Goal: Task Accomplishment & Management: Manage account settings

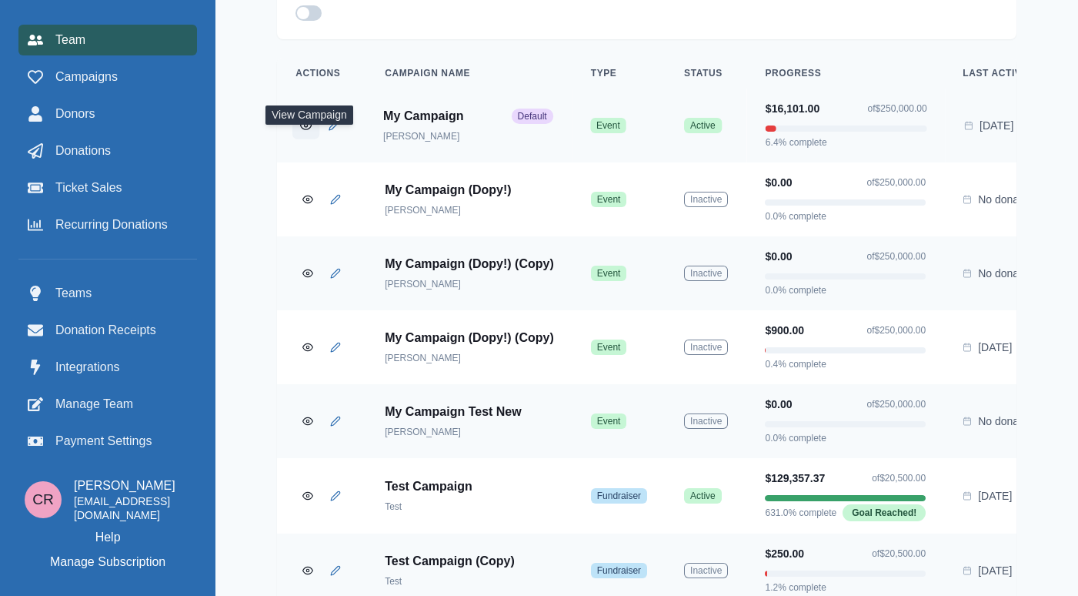
click at [312, 129] on icon "View Campaign" at bounding box center [306, 126] width 11 height 8
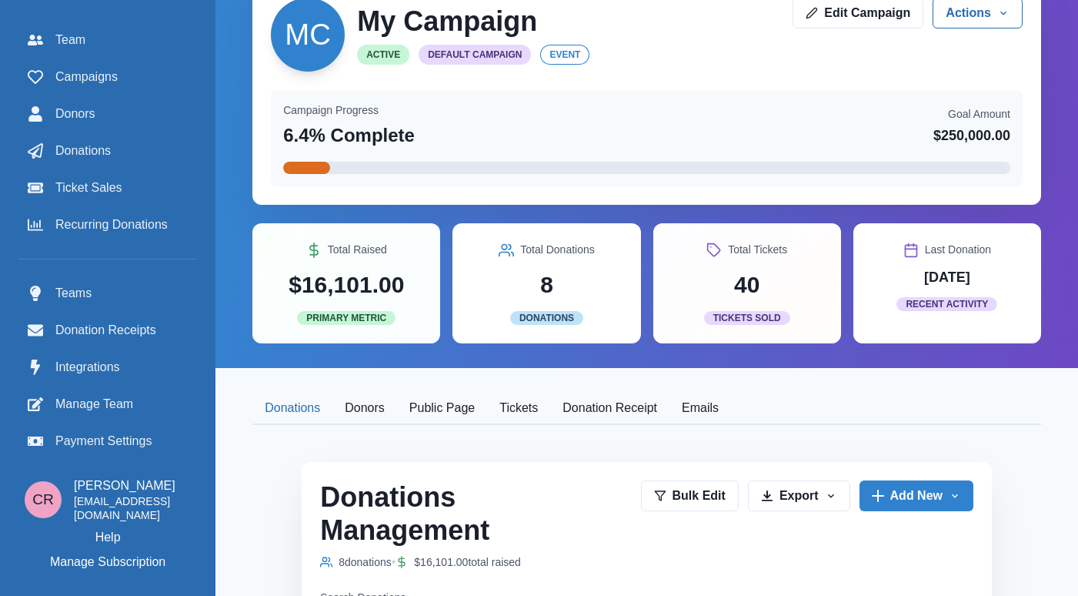
scroll to position [17, 0]
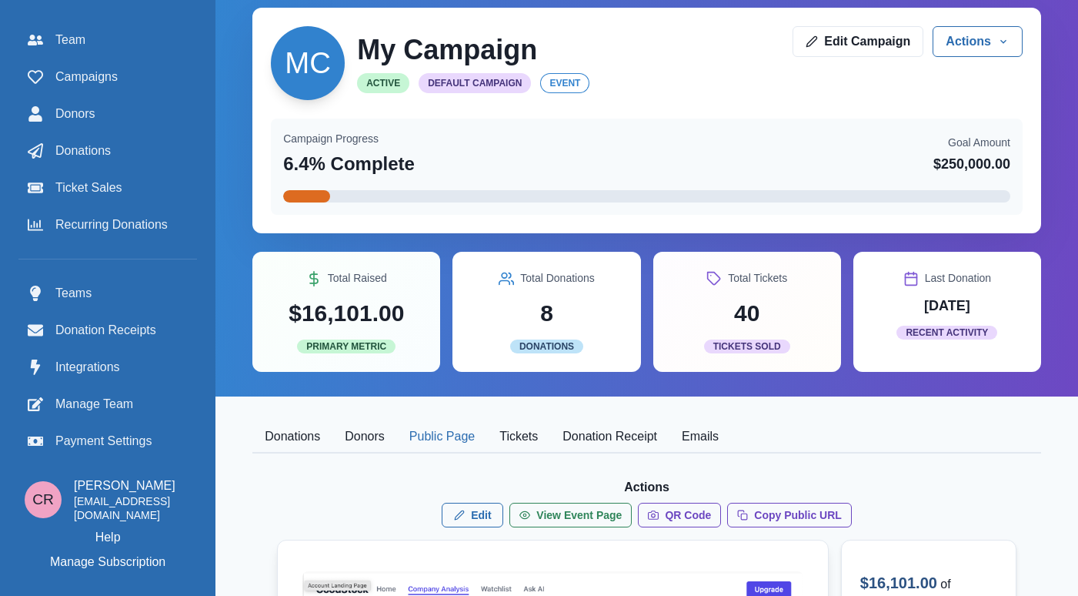
click at [426, 426] on button "Public Page" at bounding box center [442, 437] width 90 height 32
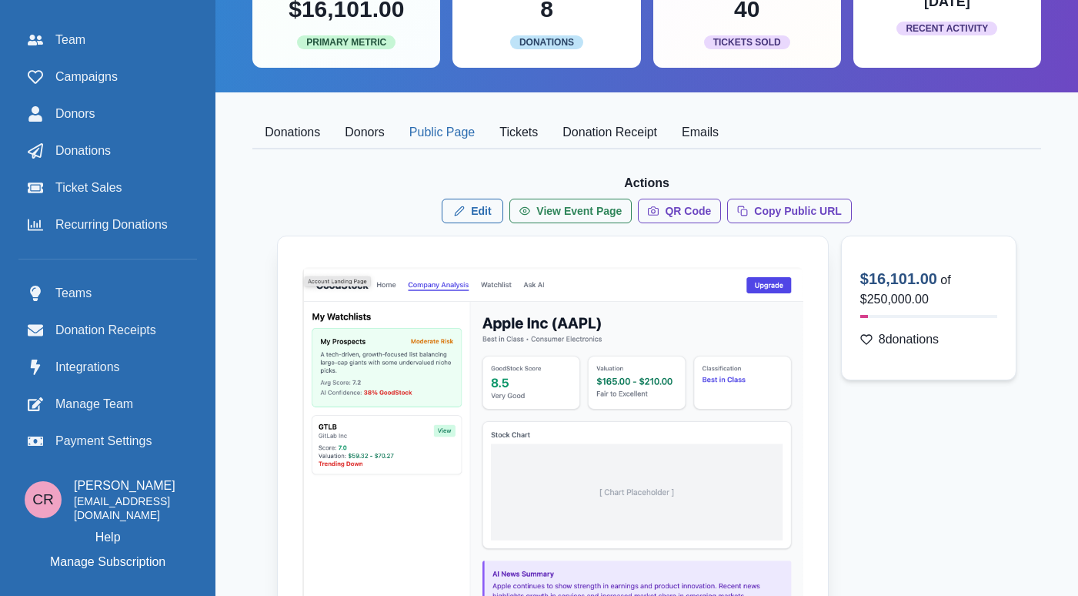
scroll to position [278, 0]
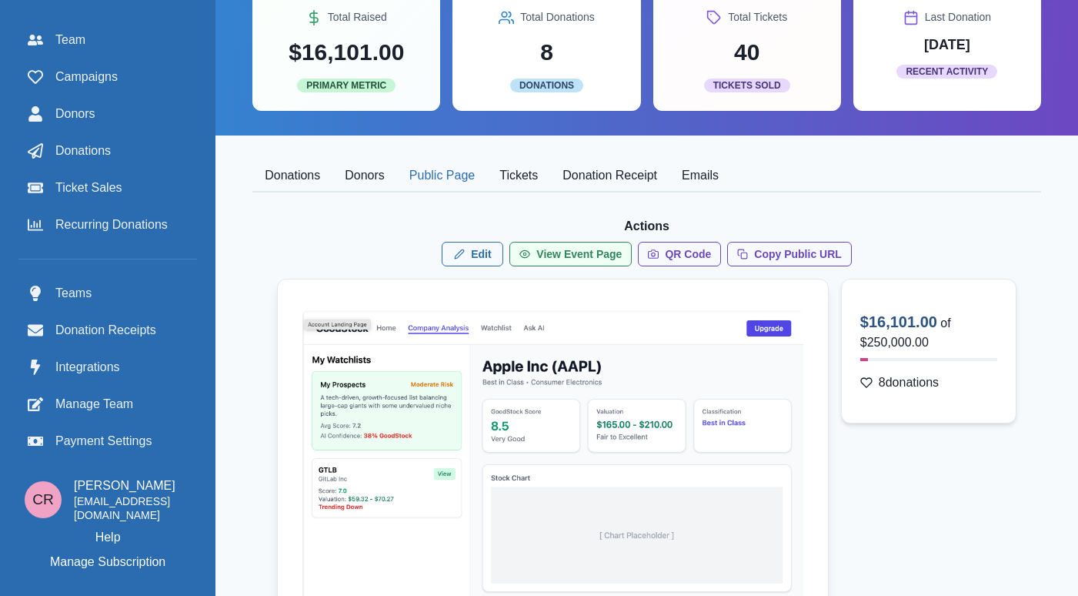
click at [622, 258] on link "View Event Page" at bounding box center [570, 254] width 122 height 25
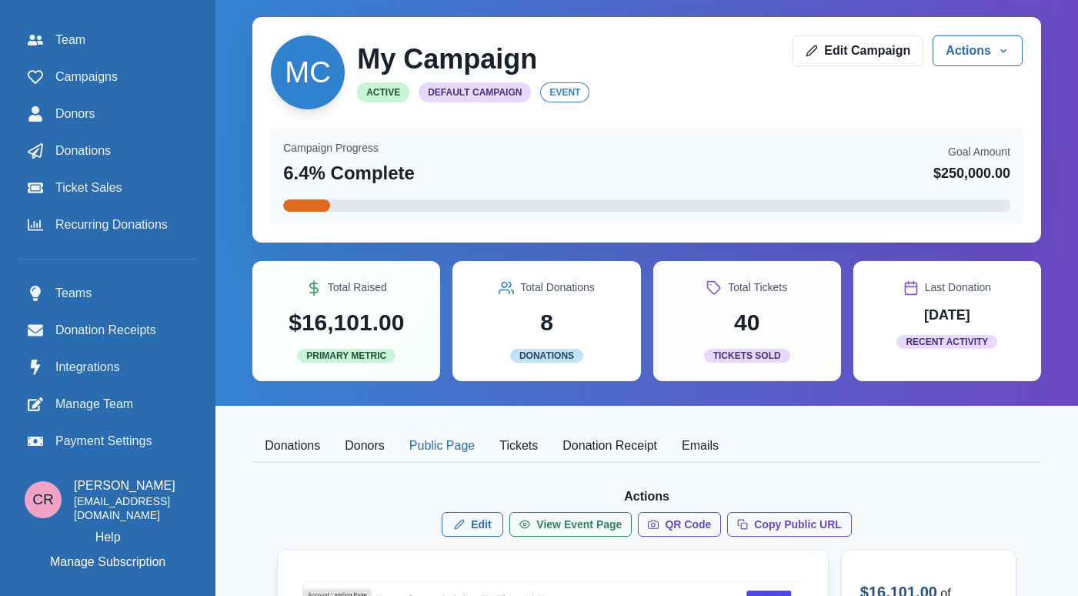
scroll to position [0, 12]
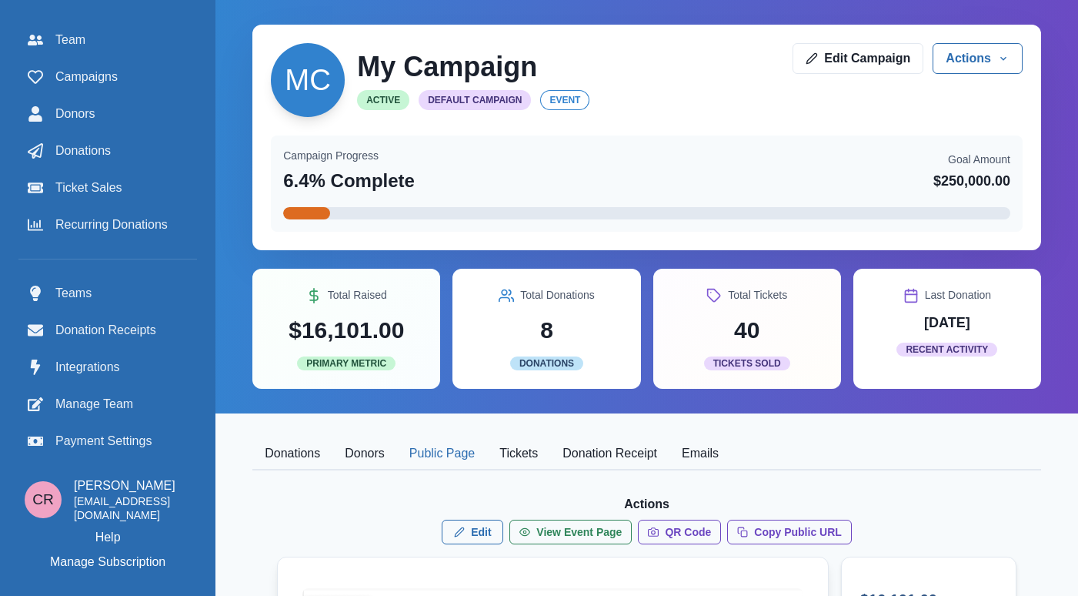
click at [133, 133] on div "Team Campaigns Donors Donations Ticket Sales Recurring Donations" at bounding box center [107, 132] width 179 height 215
click at [129, 158] on div "Donations" at bounding box center [108, 151] width 160 height 18
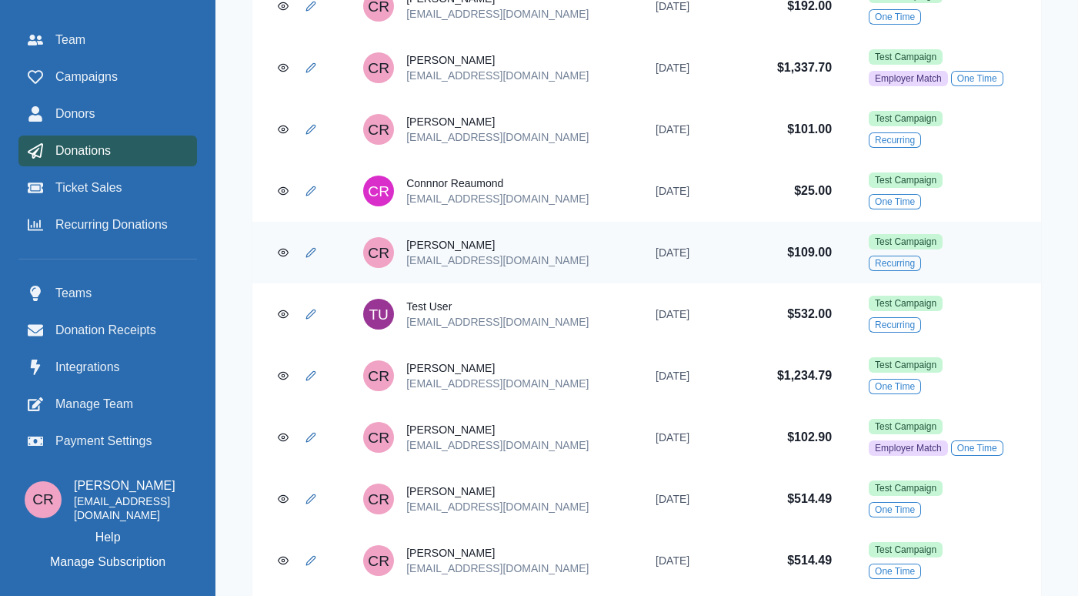
scroll to position [1306, 0]
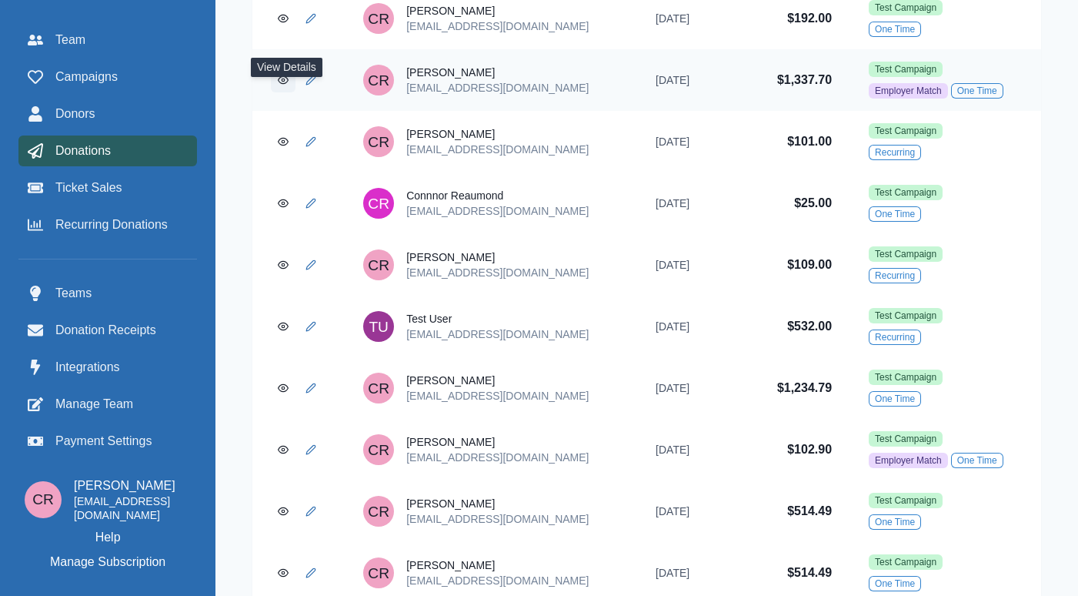
click at [279, 91] on link "View Donation" at bounding box center [283, 80] width 25 height 25
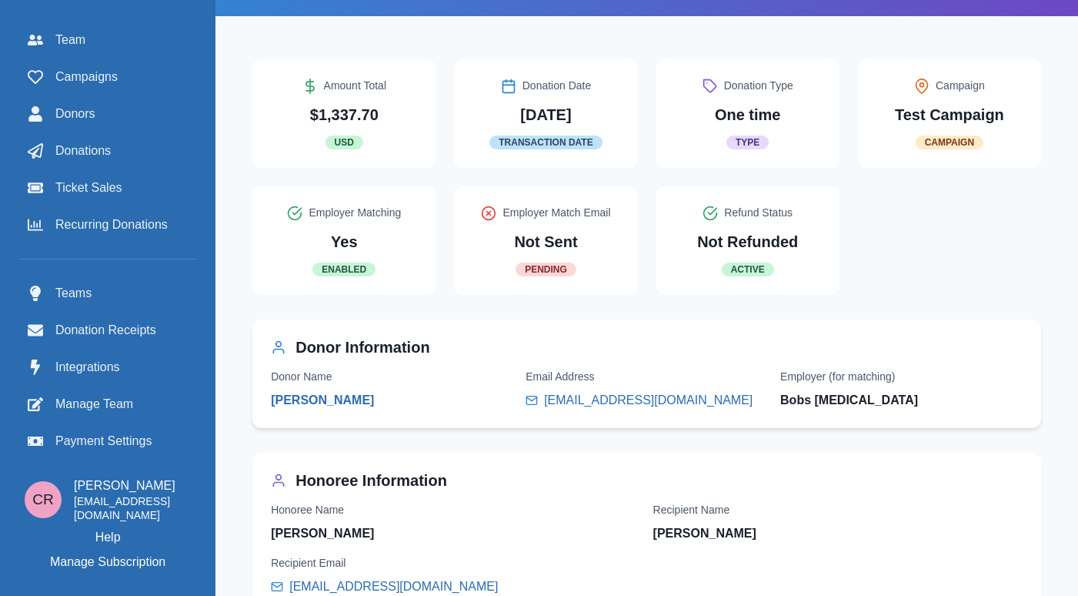
scroll to position [395, 6]
click at [335, 409] on link "[PERSON_NAME]" at bounding box center [322, 400] width 103 height 18
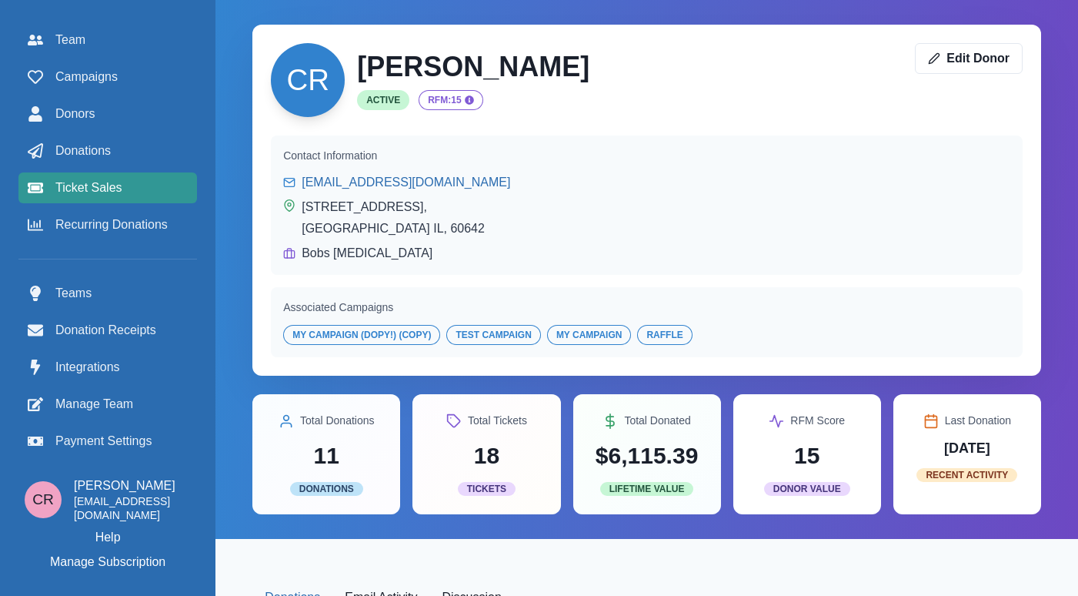
click at [112, 197] on link "Ticket Sales" at bounding box center [107, 187] width 179 height 31
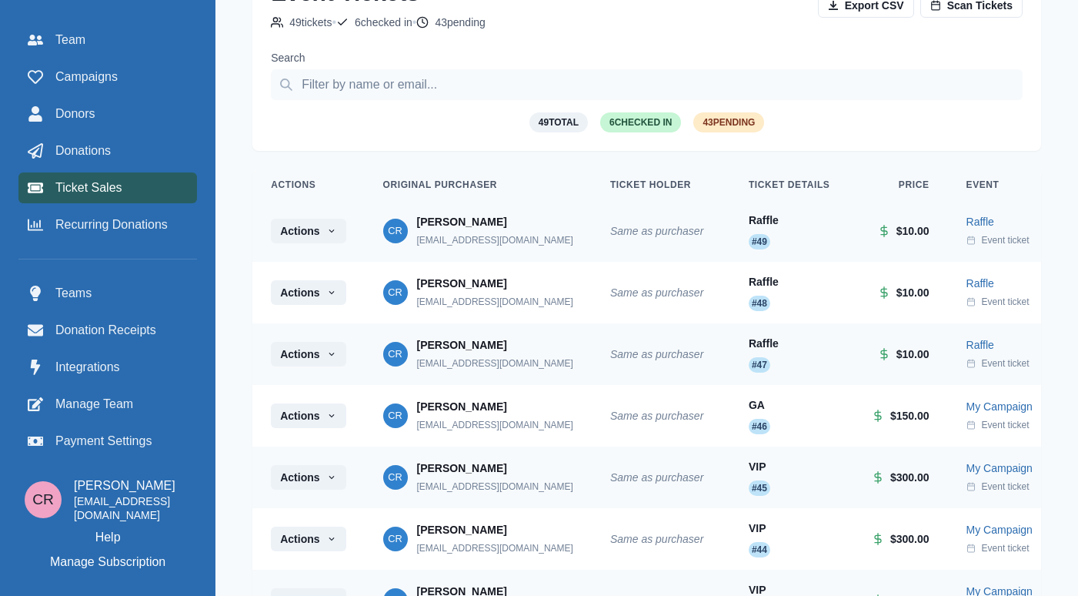
scroll to position [0, 12]
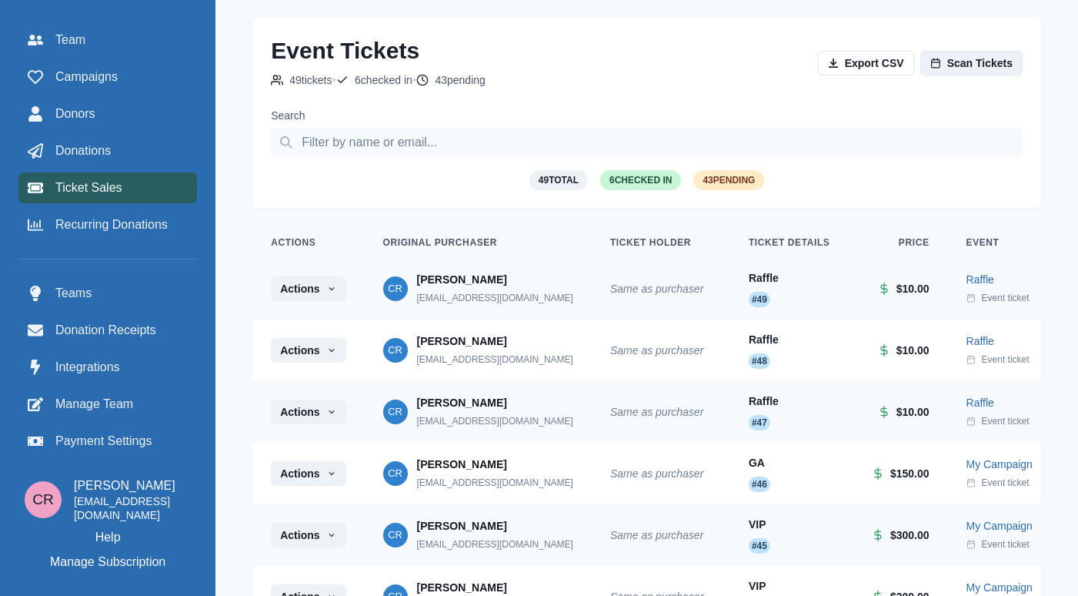
click at [884, 54] on link "Scan Tickets" at bounding box center [971, 63] width 102 height 25
click at [322, 305] on td "Actions" at bounding box center [306, 289] width 112 height 62
click at [321, 279] on button "Actions" at bounding box center [306, 288] width 75 height 25
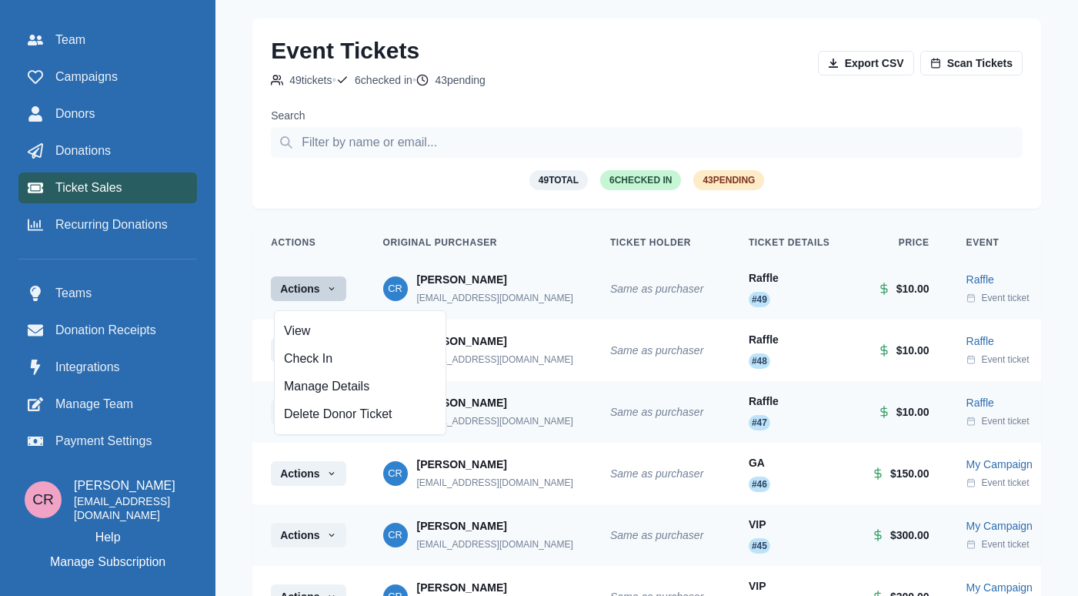
click at [650, 182] on span "6 Checked In" at bounding box center [640, 180] width 81 height 20
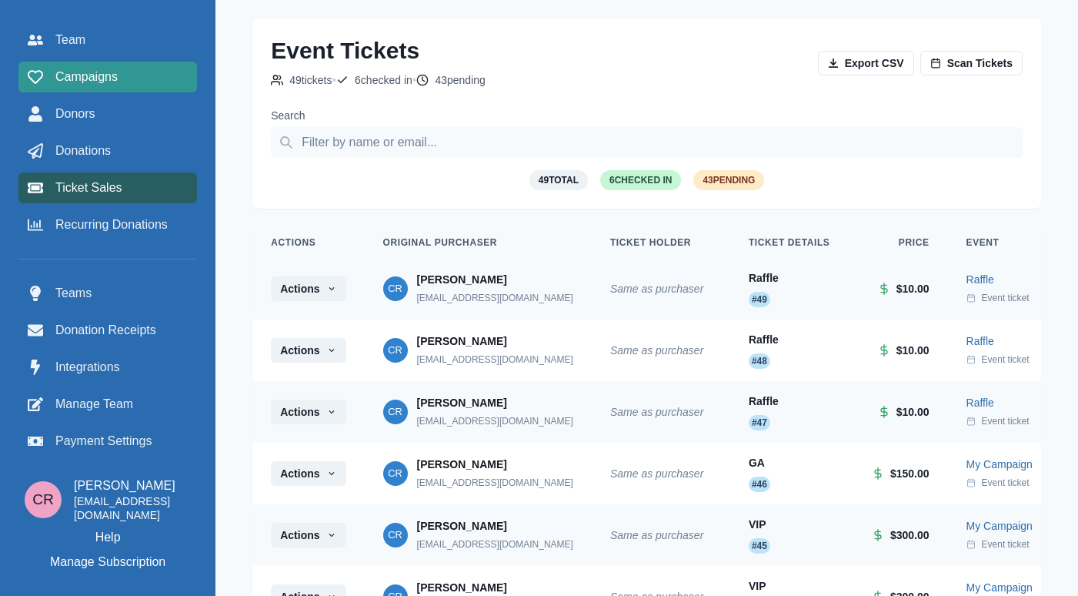
click at [137, 76] on div "Campaigns" at bounding box center [108, 77] width 160 height 18
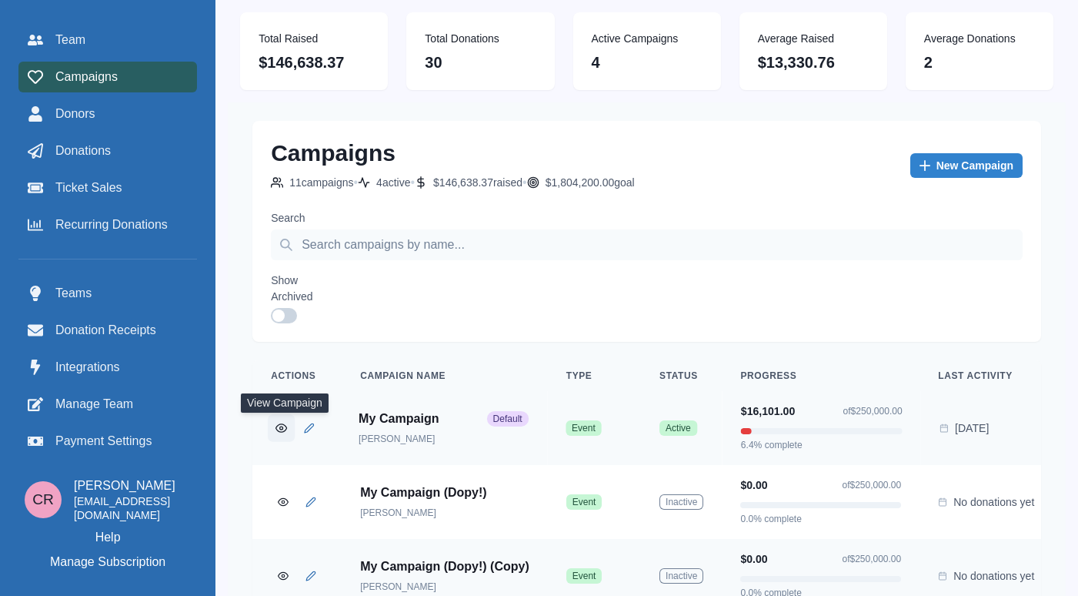
click at [287, 426] on icon "View Campaign" at bounding box center [282, 428] width 12 height 12
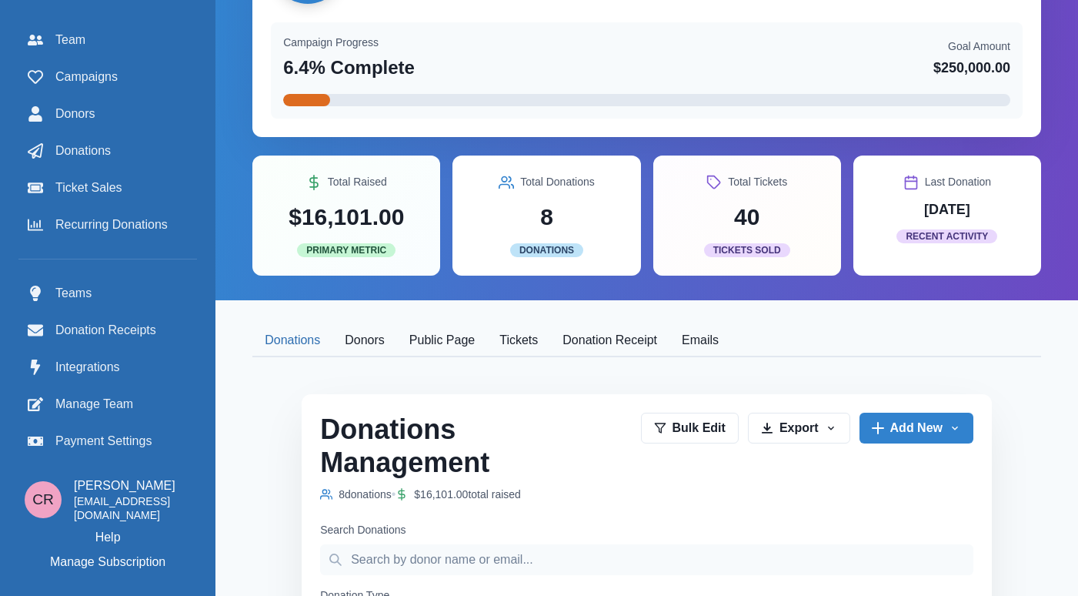
scroll to position [2, 0]
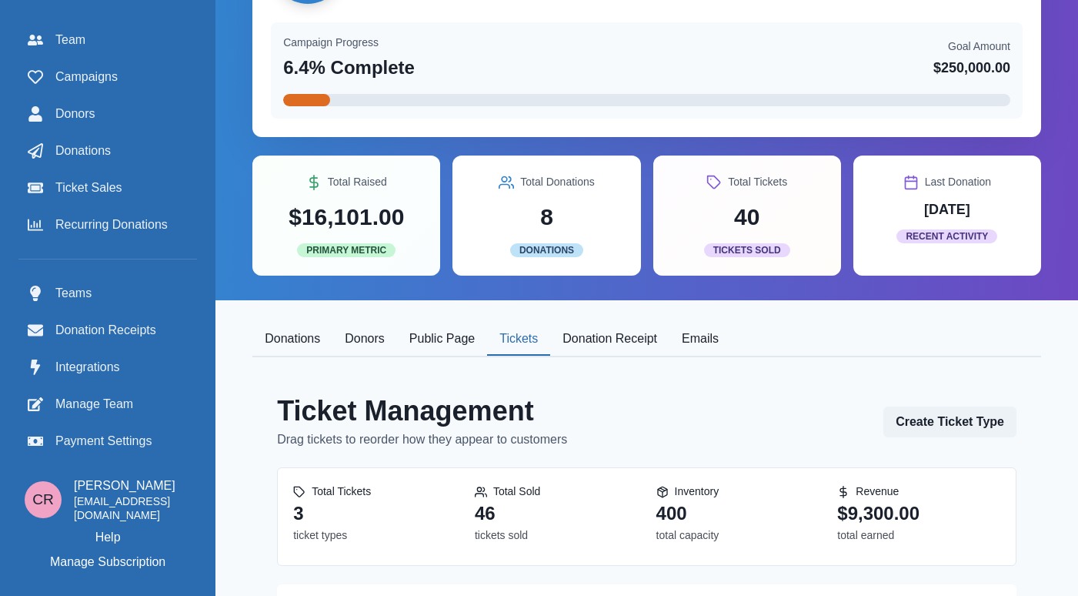
click at [524, 356] on button "Tickets" at bounding box center [518, 339] width 63 height 32
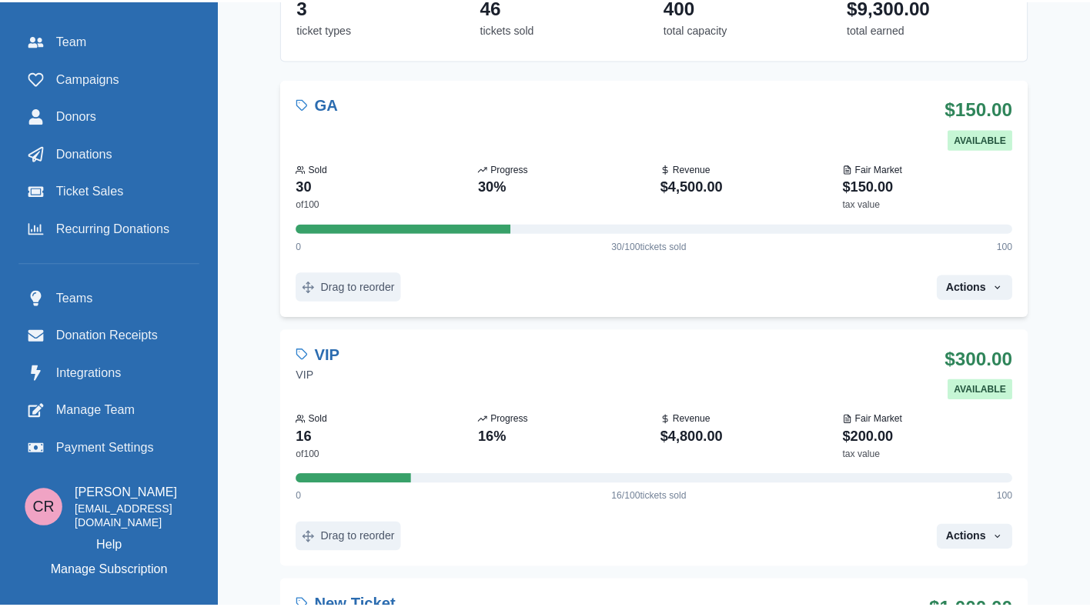
scroll to position [620, 0]
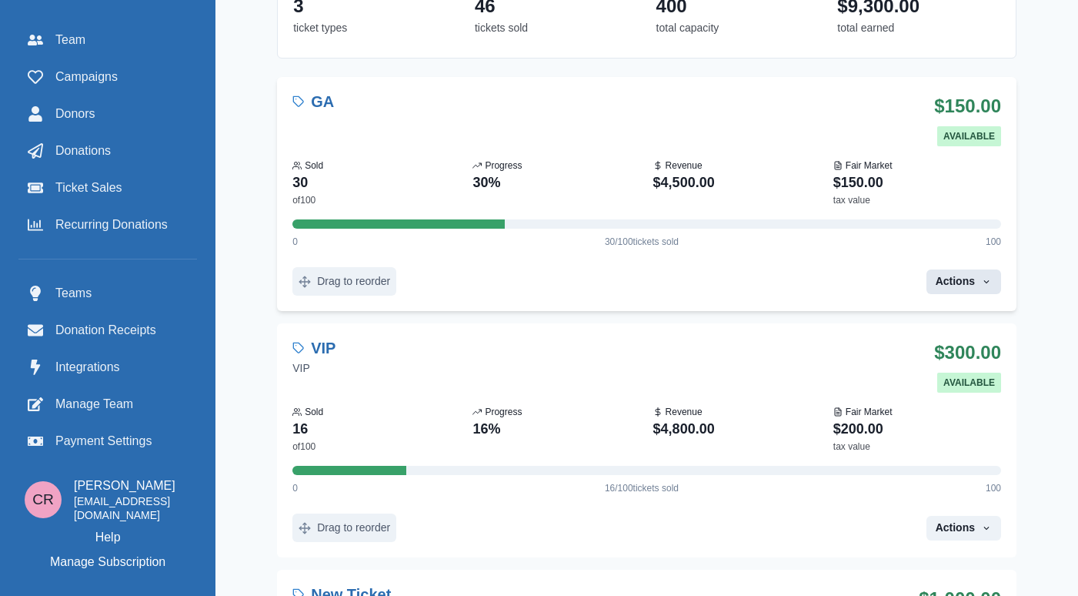
click at [884, 290] on button "Actions" at bounding box center [964, 281] width 75 height 25
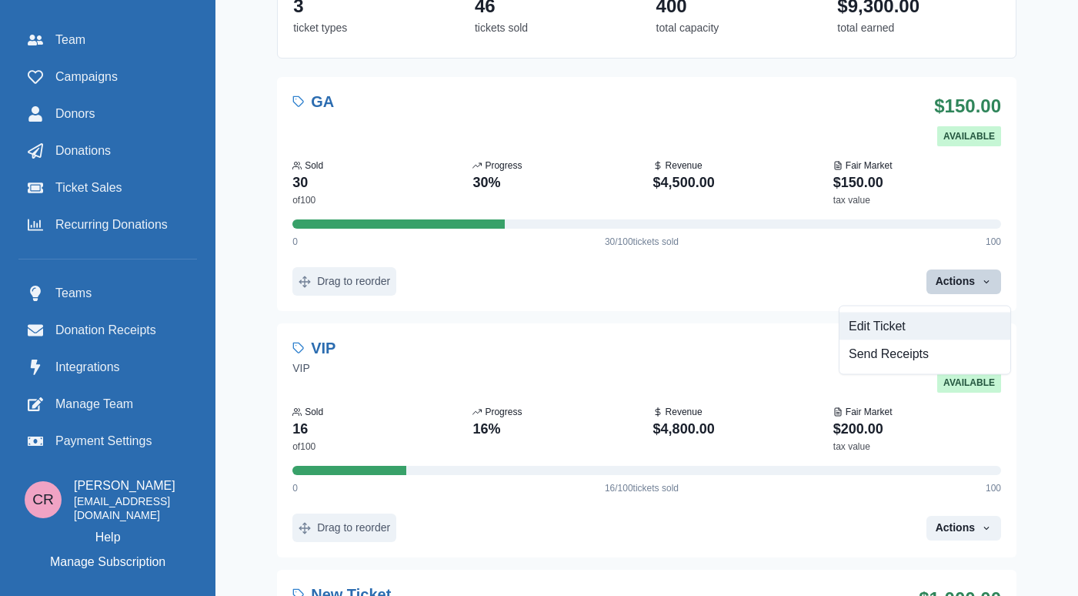
click at [884, 325] on button "Edit Ticket" at bounding box center [925, 326] width 171 height 28
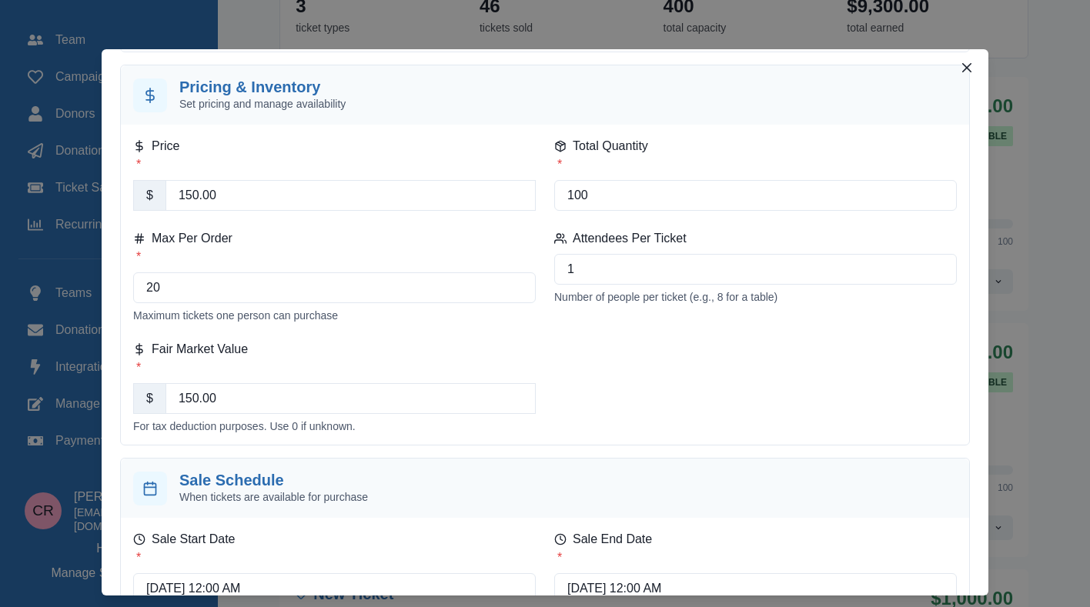
scroll to position [443, 0]
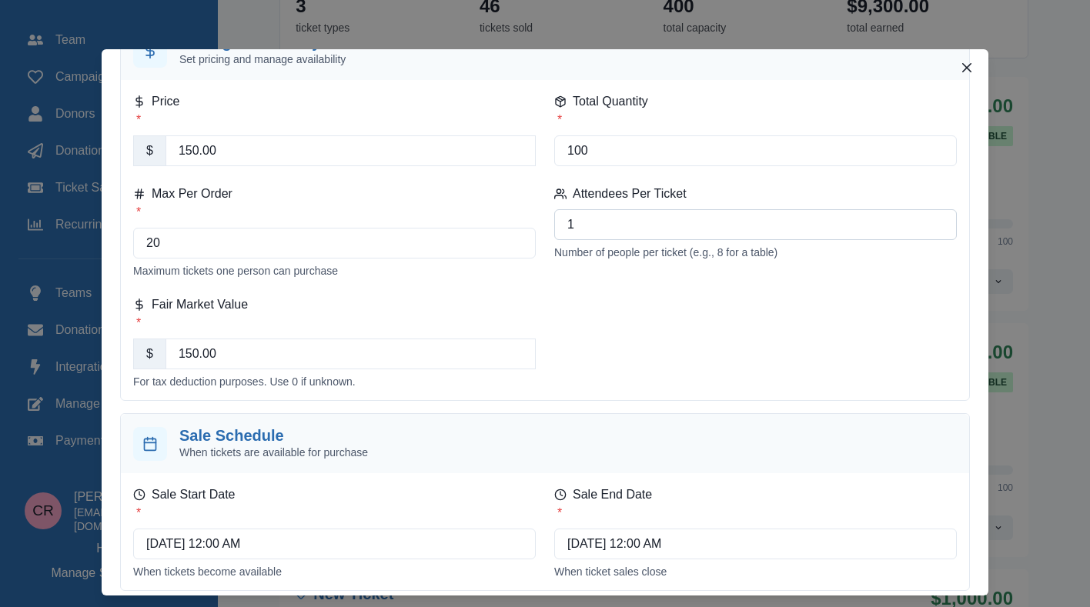
click at [684, 229] on input "1" at bounding box center [755, 224] width 403 height 31
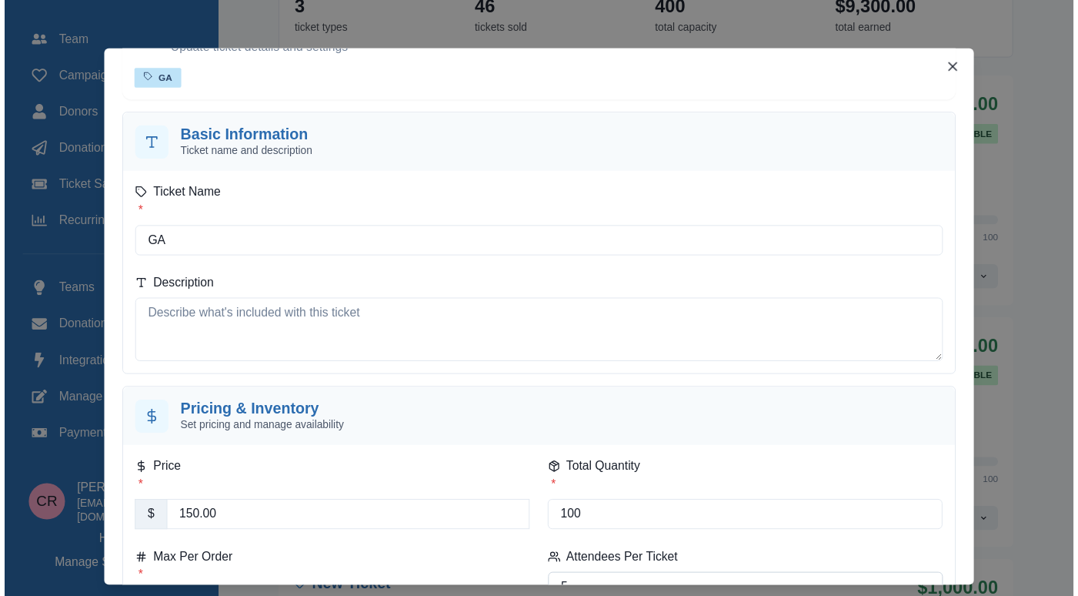
scroll to position [540, 0]
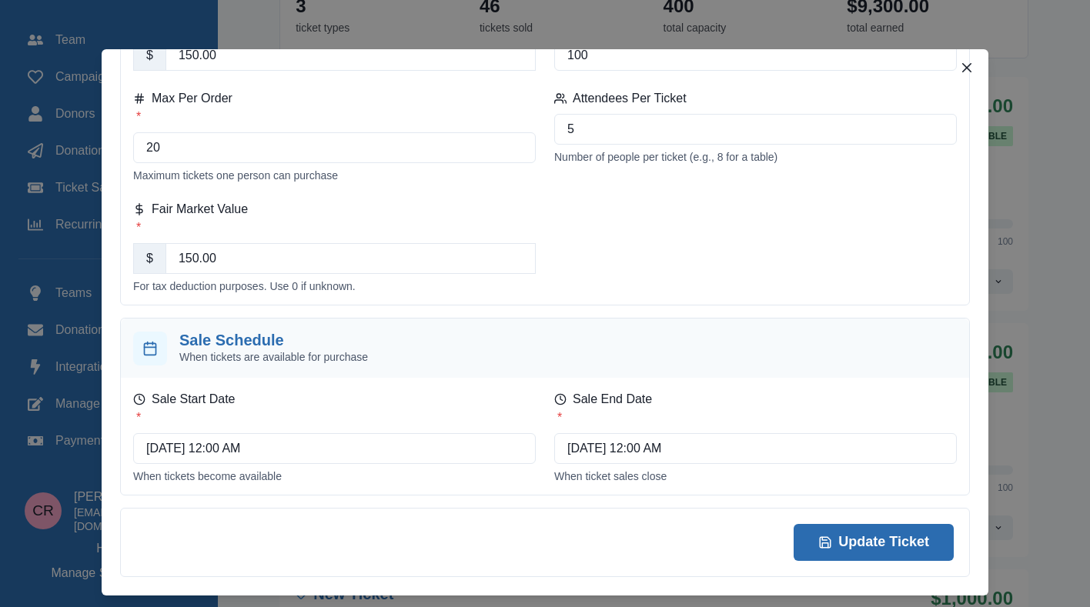
type input "5"
click at [825, 539] on button "Update Ticket" at bounding box center [873, 542] width 160 height 37
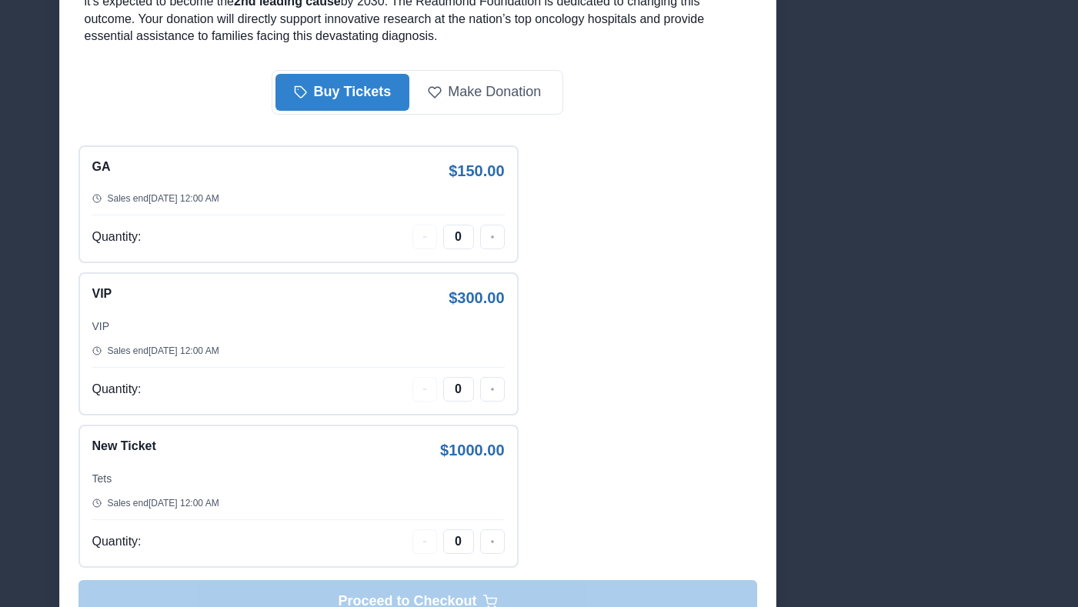
scroll to position [770, 0]
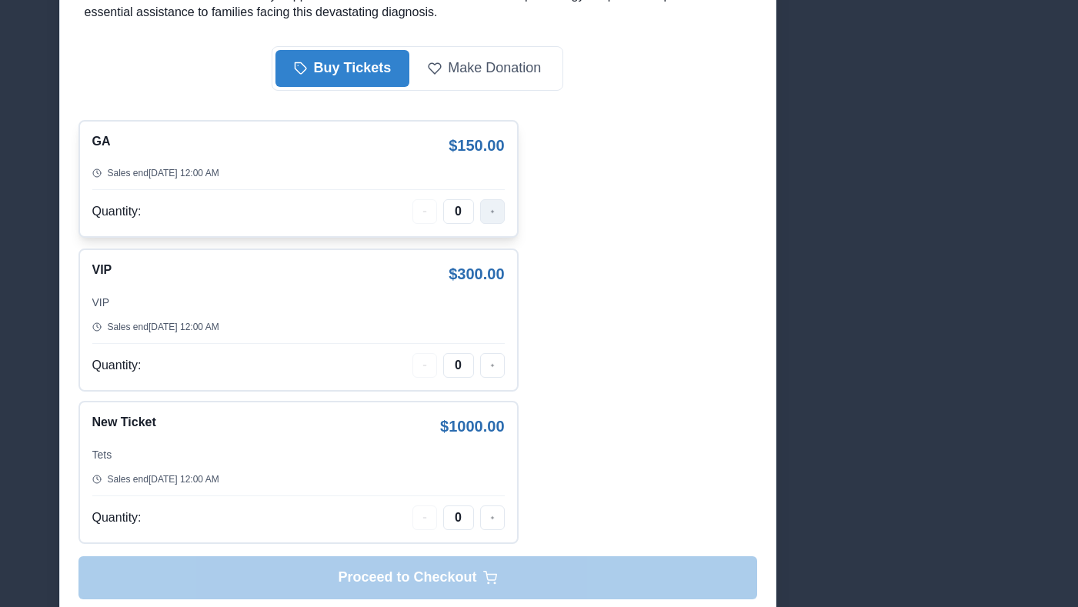
click at [482, 222] on button "button" at bounding box center [492, 211] width 25 height 25
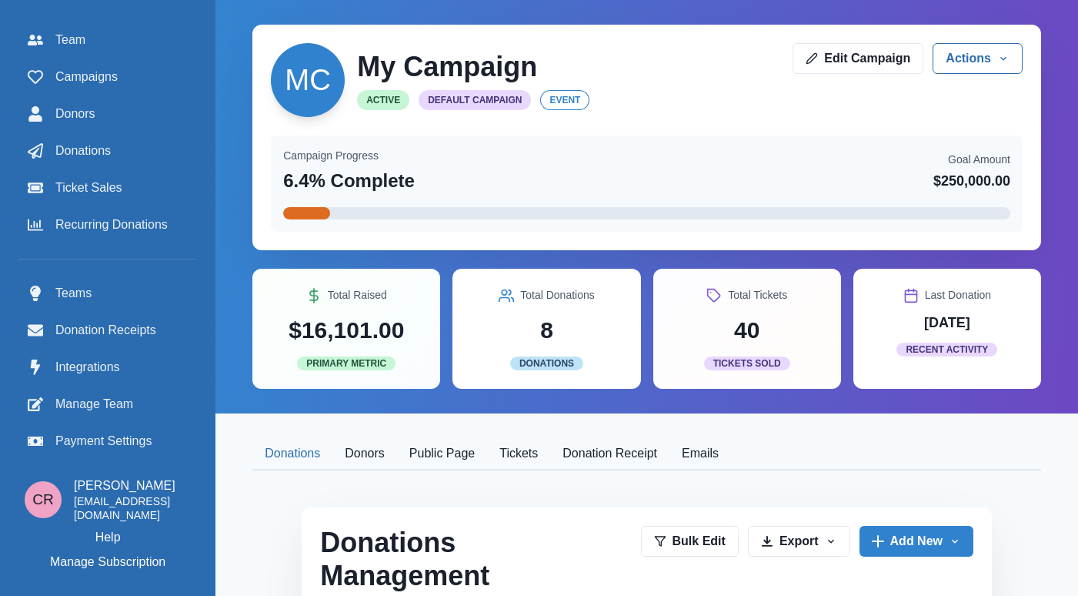
click at [524, 465] on button "Tickets" at bounding box center [518, 454] width 63 height 32
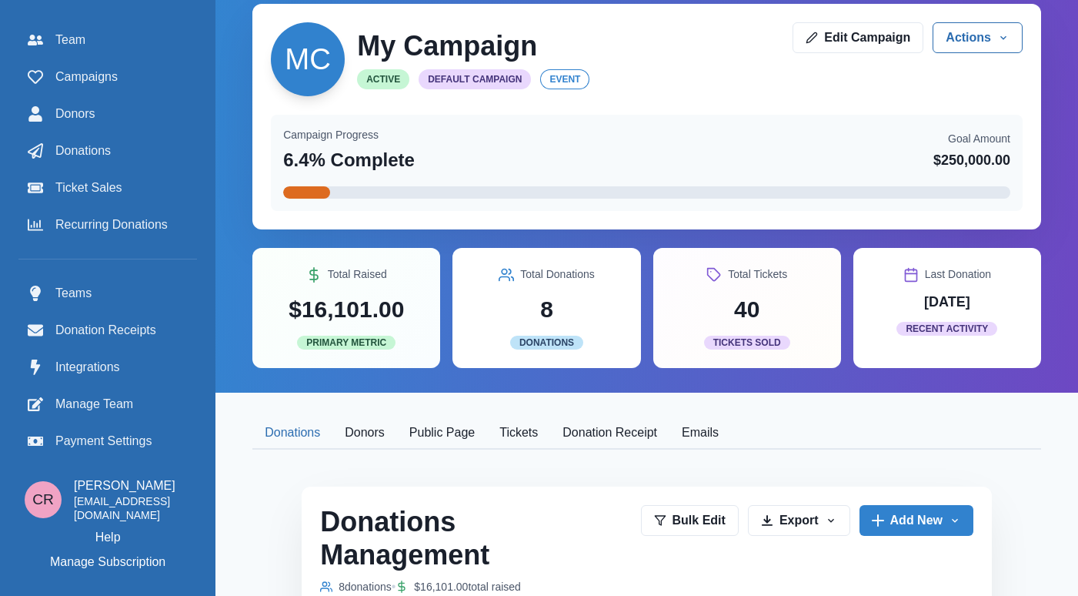
scroll to position [76, 0]
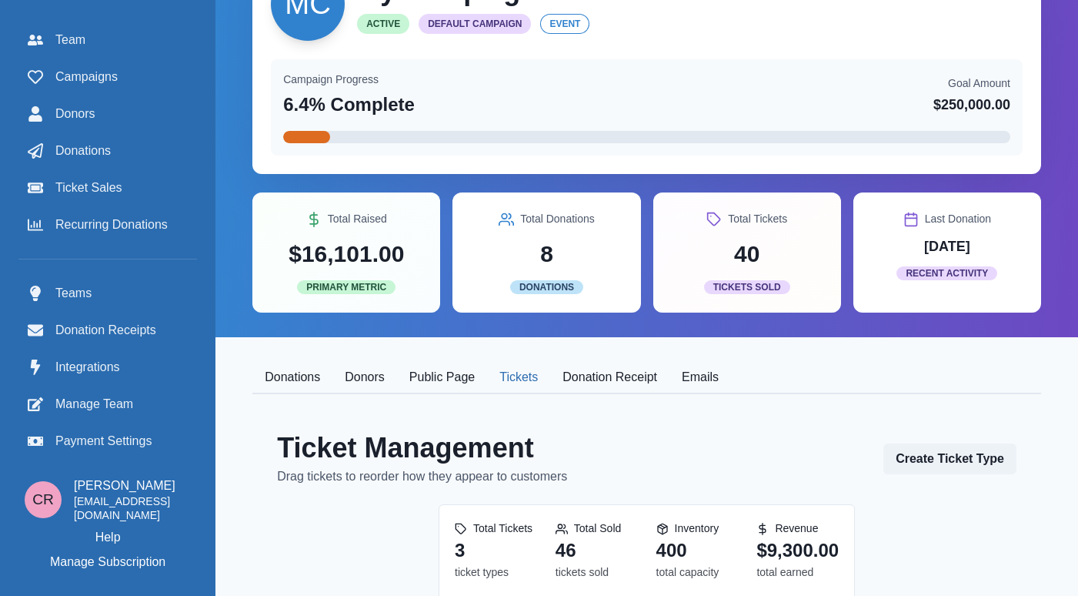
click at [526, 375] on button "Tickets" at bounding box center [518, 378] width 63 height 32
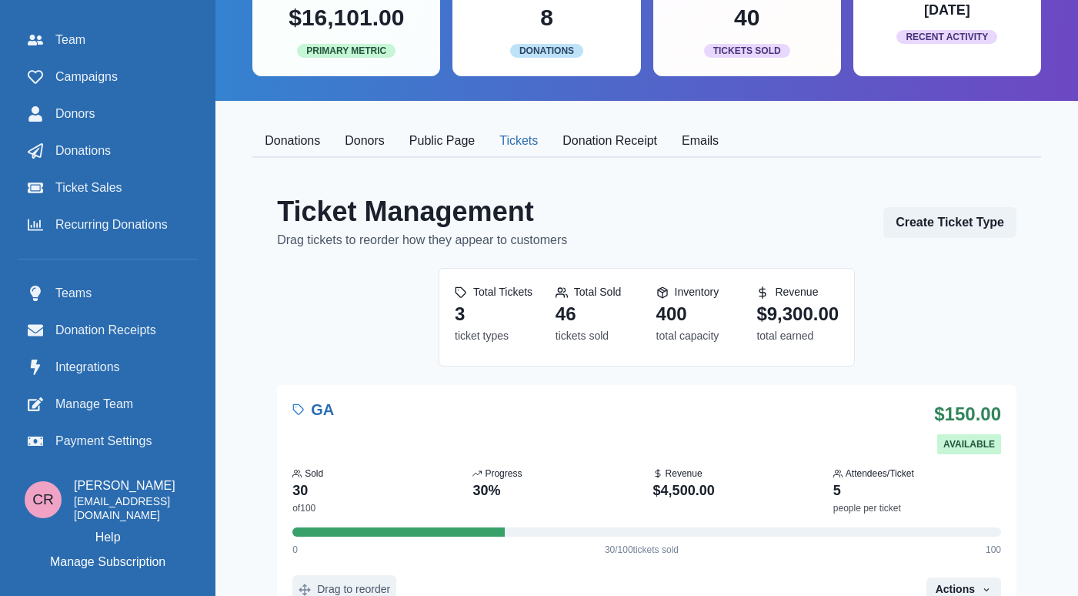
scroll to position [299, 0]
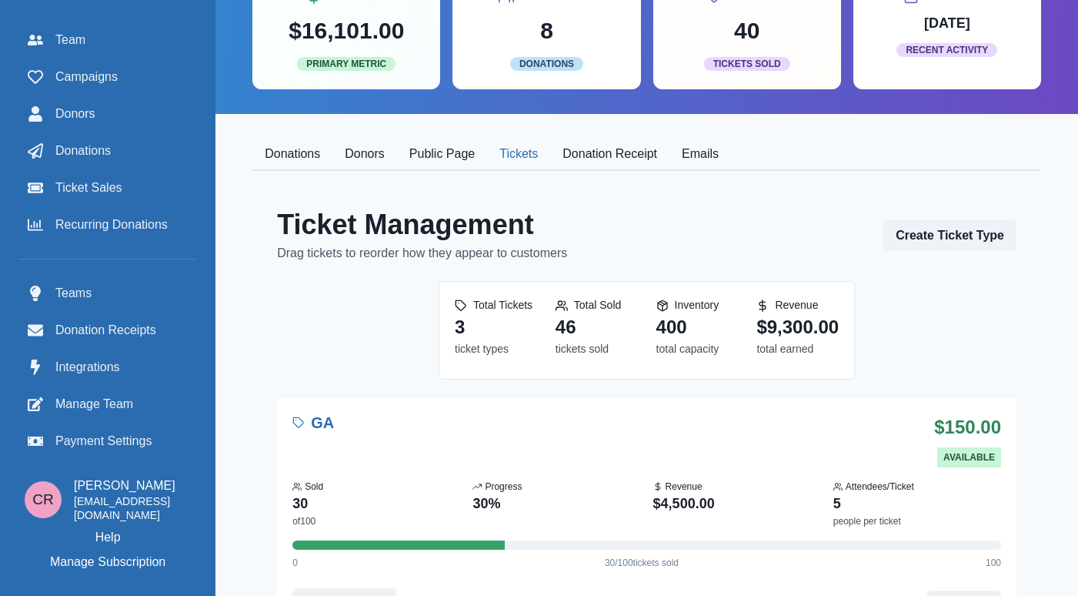
click at [683, 332] on dd "400" at bounding box center [698, 327] width 82 height 28
click at [692, 351] on dd "total capacity" at bounding box center [698, 349] width 82 height 16
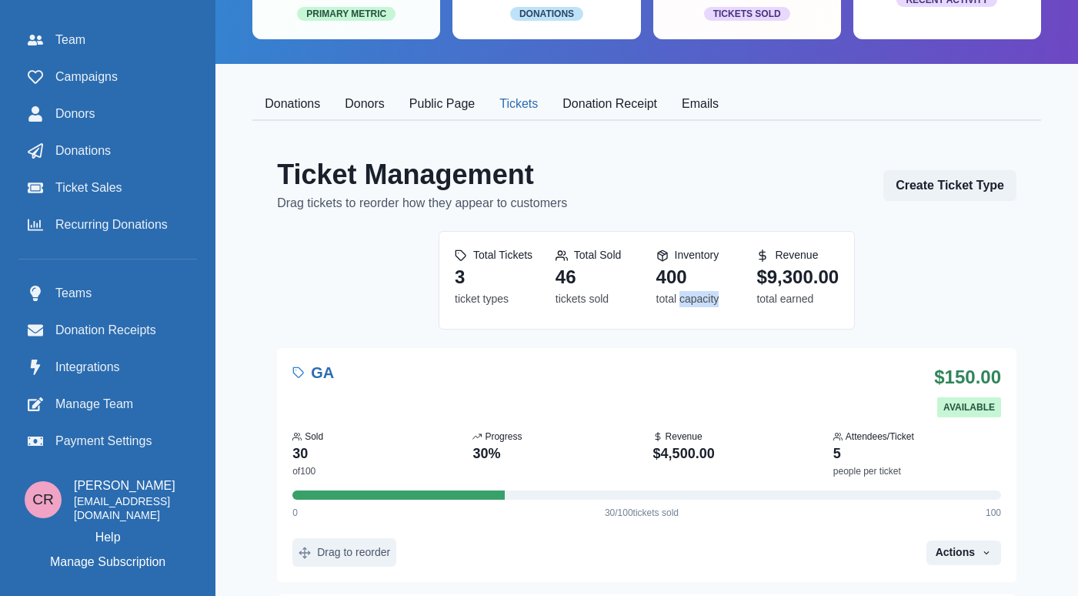
scroll to position [362, 0]
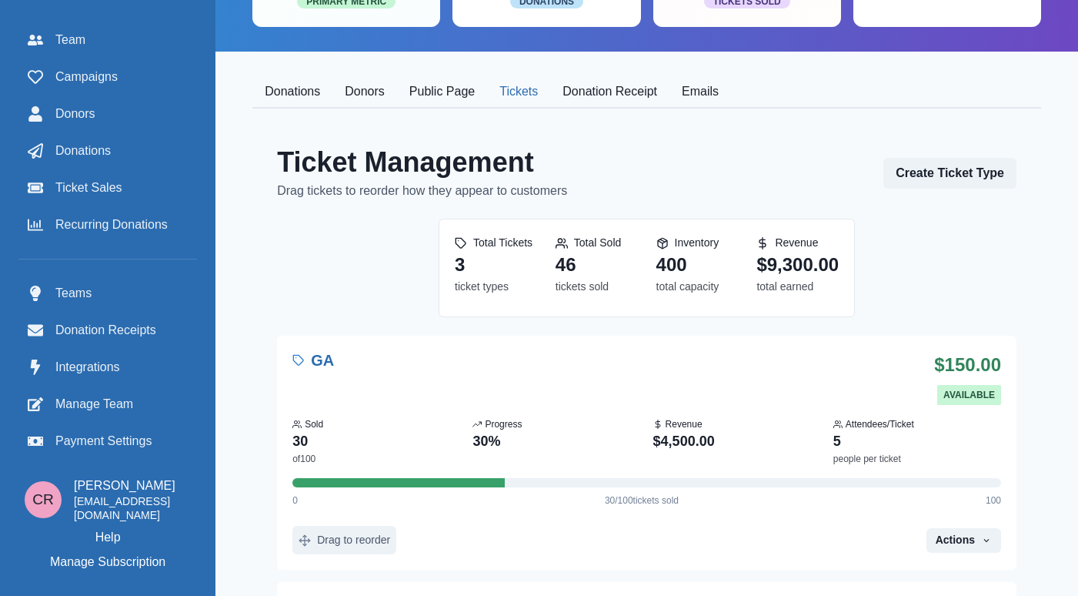
click at [500, 264] on dd "3" at bounding box center [496, 265] width 82 height 28
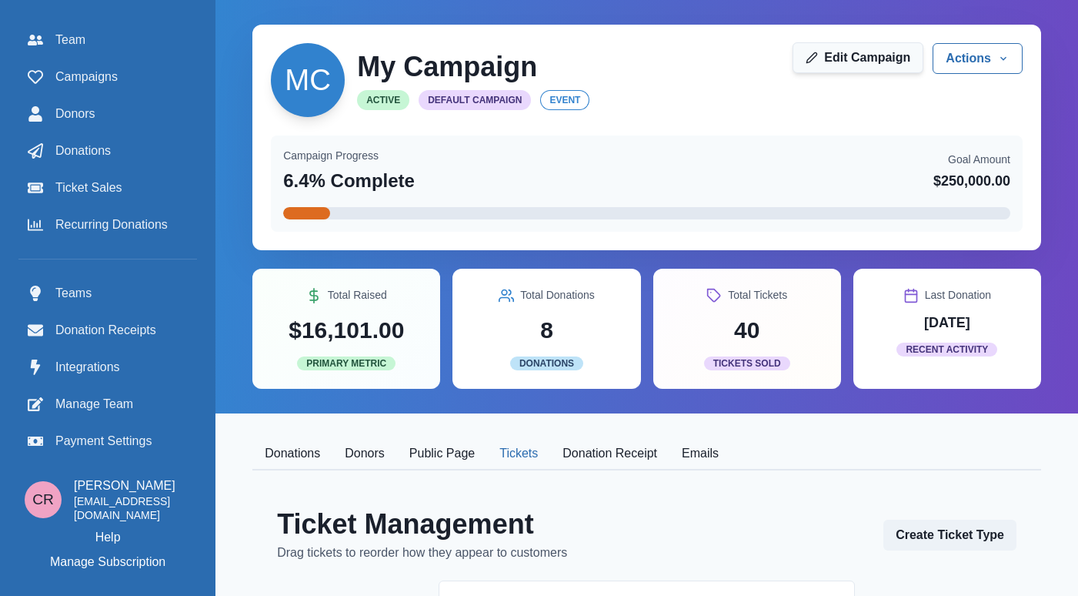
click at [884, 60] on link "Edit Campaign" at bounding box center [858, 57] width 131 height 31
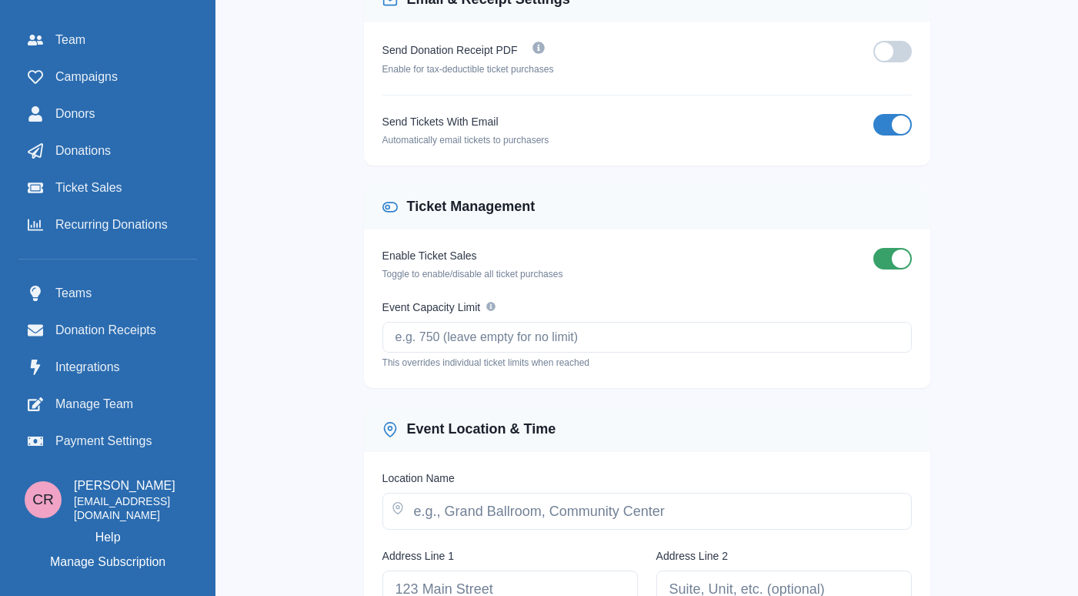
scroll to position [892, 0]
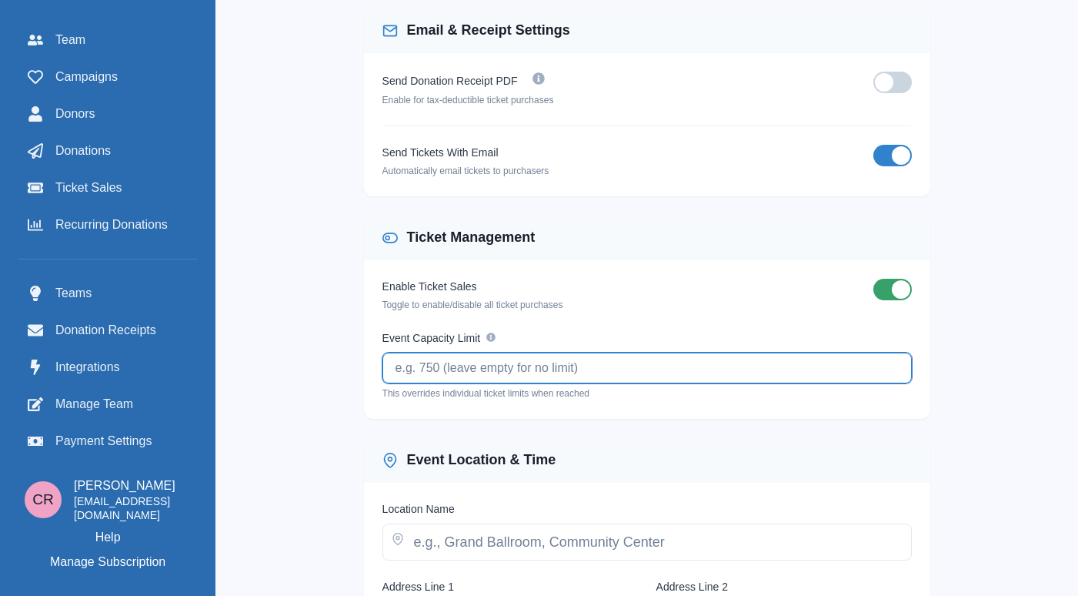
click at [620, 371] on input "Event Capacity Limit" at bounding box center [648, 367] width 530 height 31
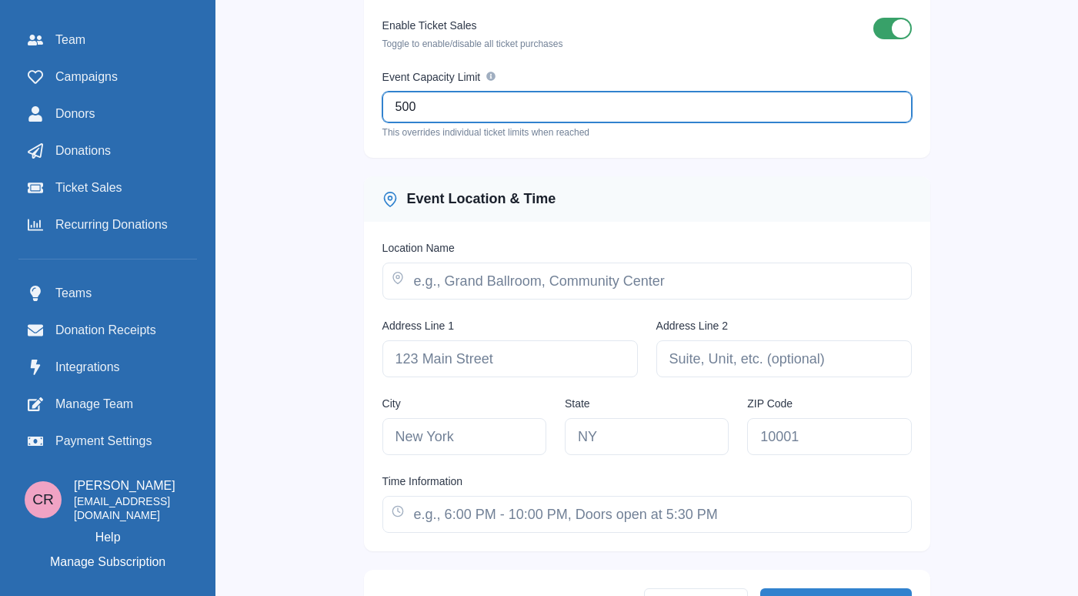
scroll to position [1218, 0]
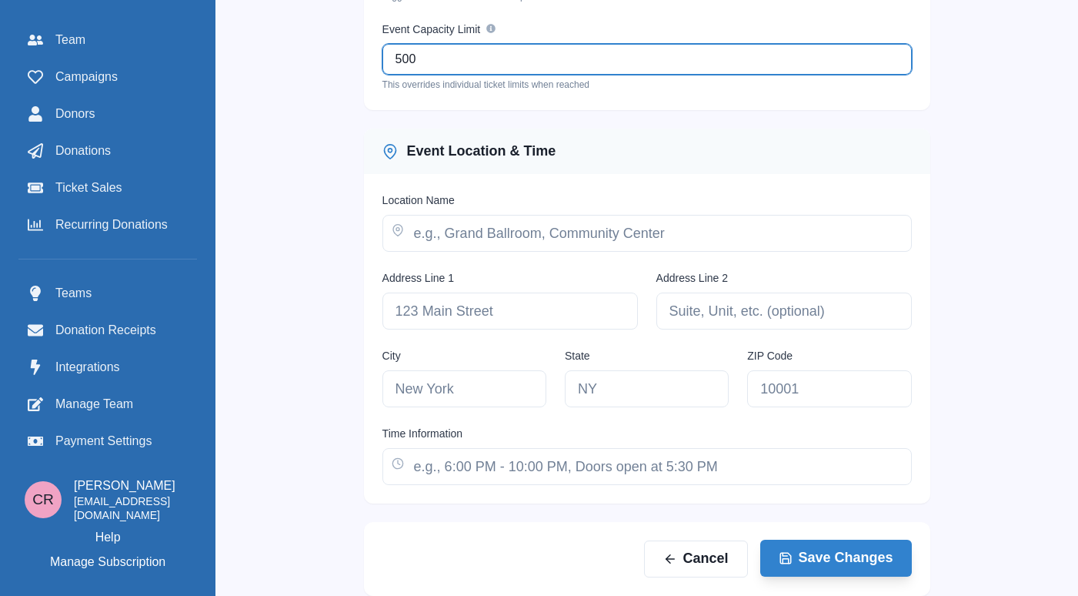
type input "500"
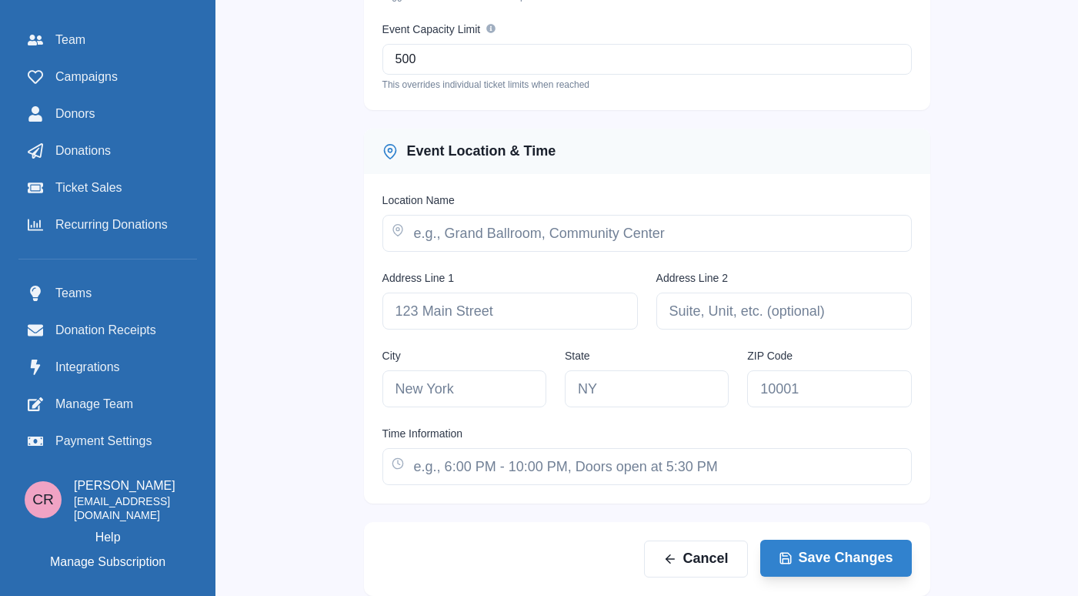
click at [865, 568] on button "Save Changes" at bounding box center [836, 558] width 152 height 37
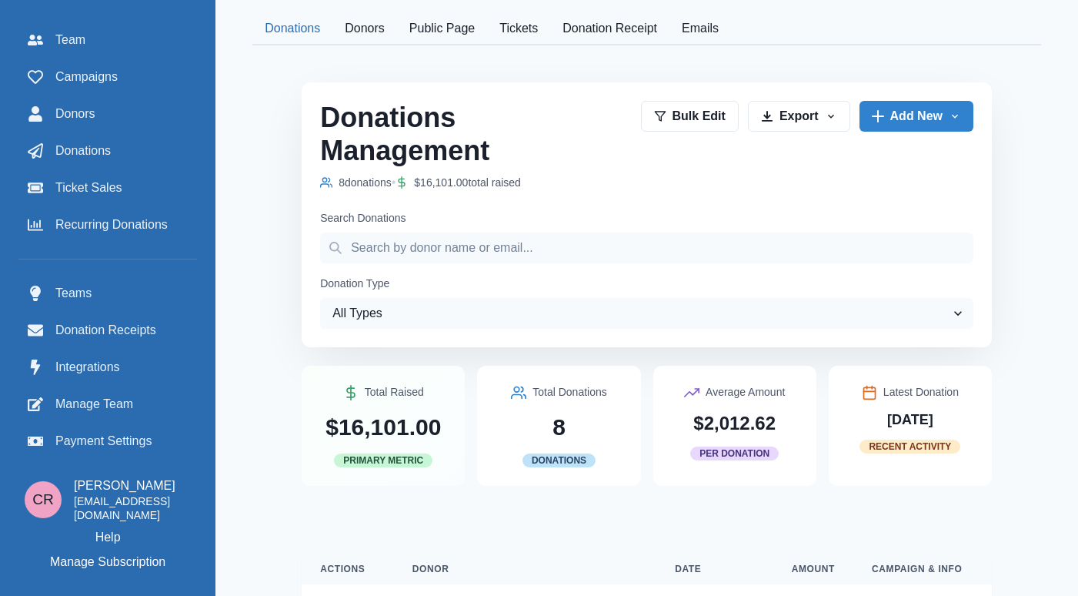
scroll to position [412, 0]
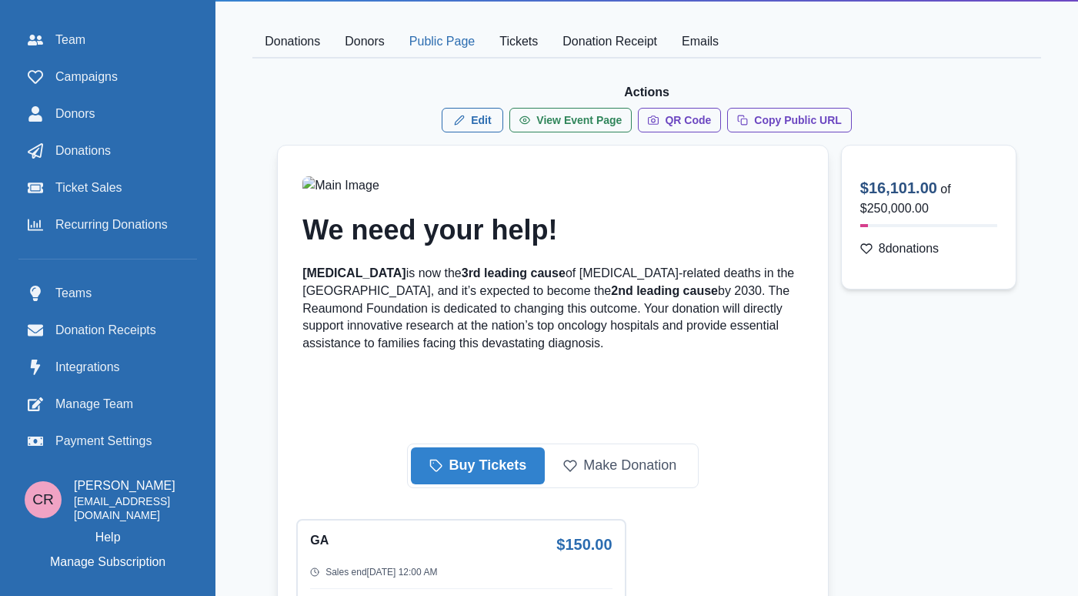
click at [453, 35] on button "Public Page" at bounding box center [442, 42] width 90 height 32
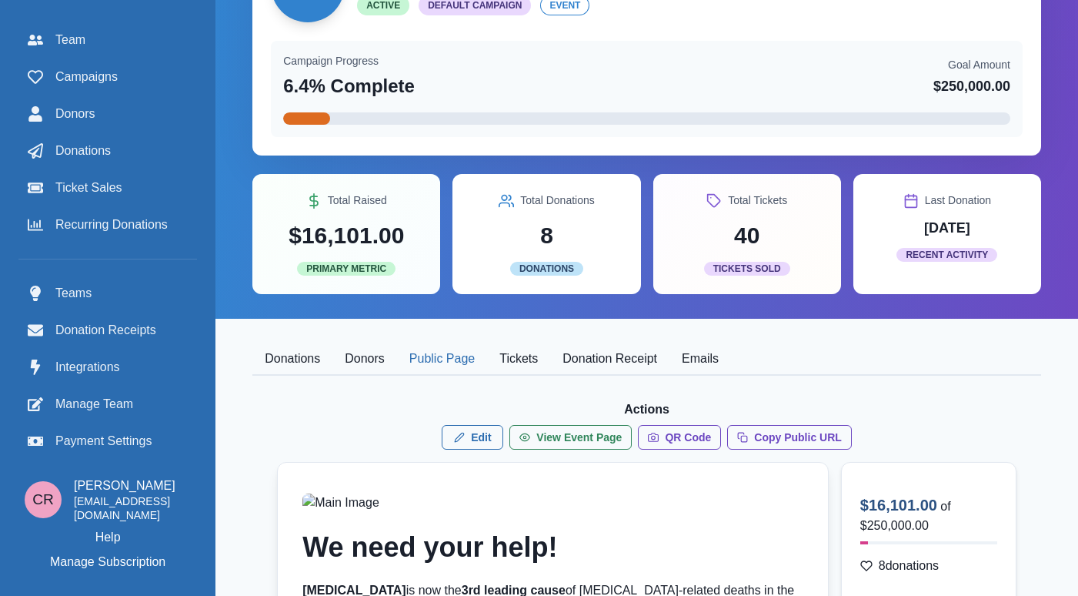
scroll to position [0, 0]
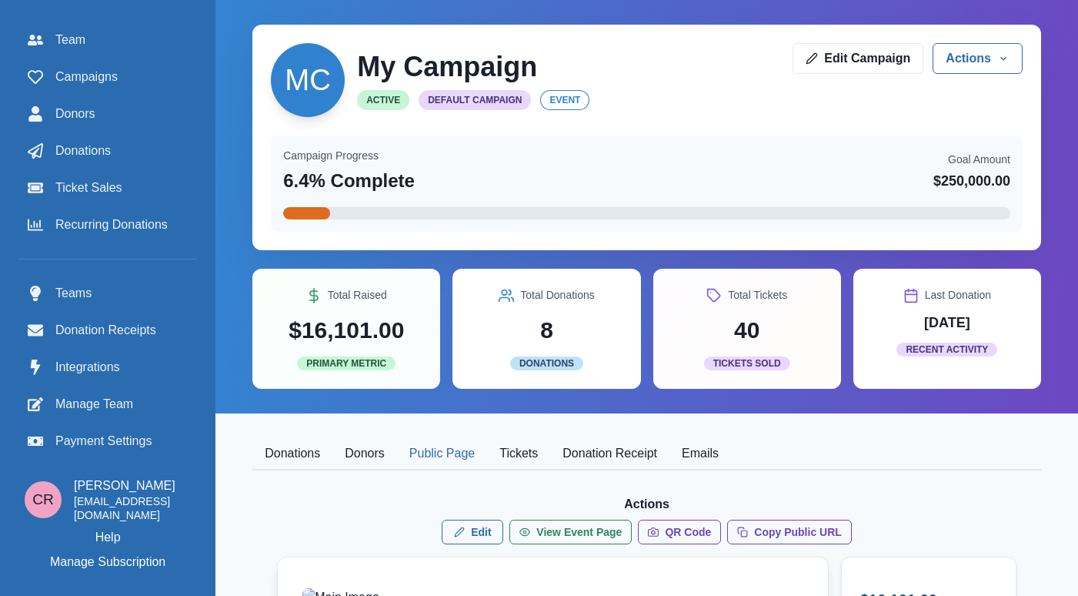
click at [522, 464] on button "Tickets" at bounding box center [518, 454] width 63 height 32
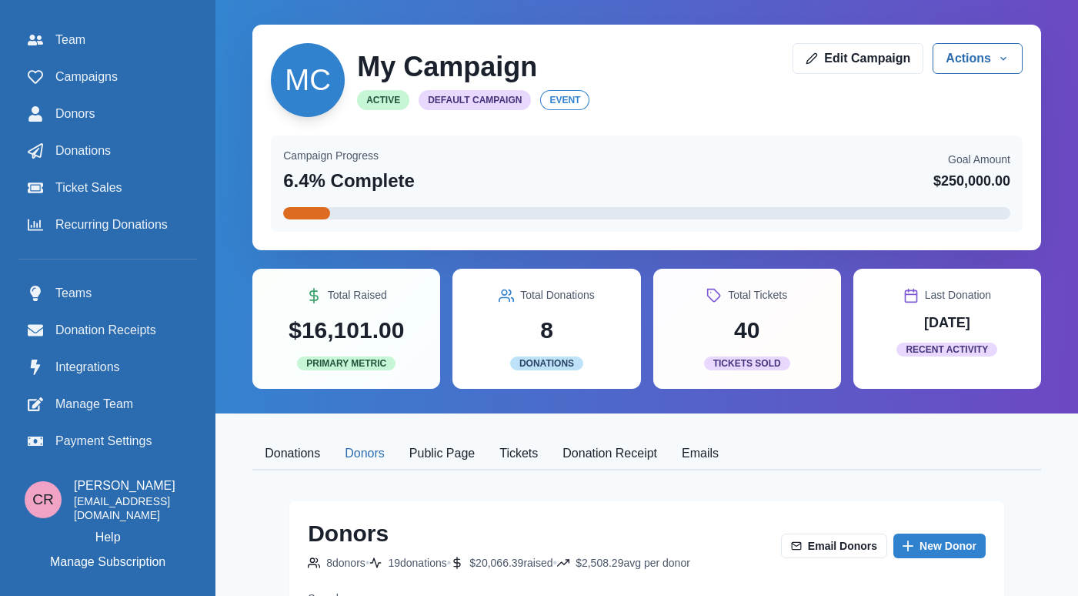
click at [366, 454] on button "Donors" at bounding box center [364, 454] width 65 height 32
click at [601, 453] on button "Donation Receipt" at bounding box center [609, 454] width 119 height 32
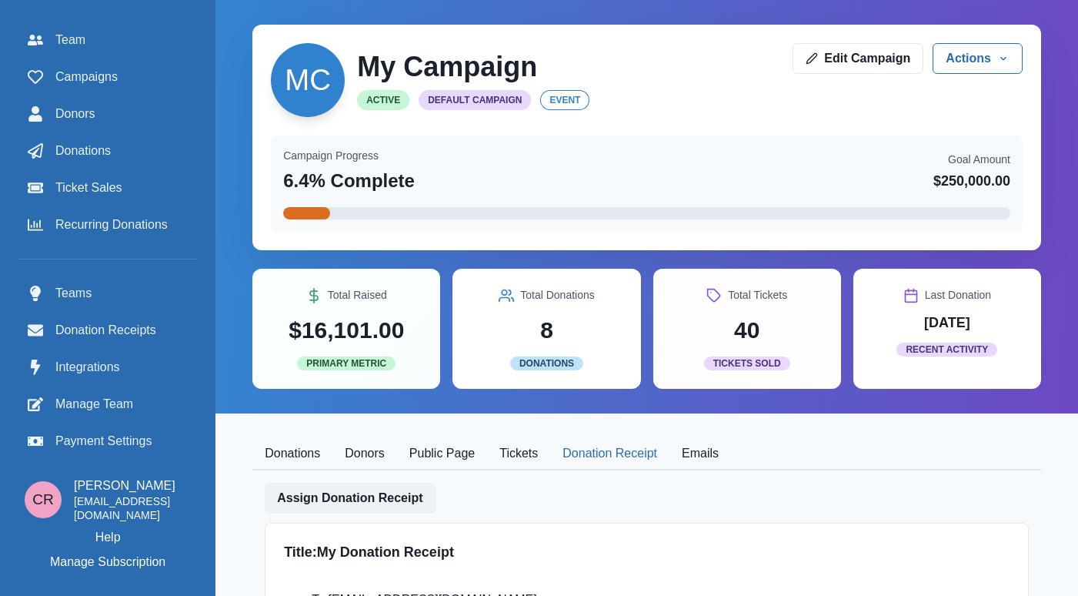
scroll to position [2, 0]
click at [498, 459] on button "Tickets" at bounding box center [518, 452] width 63 height 32
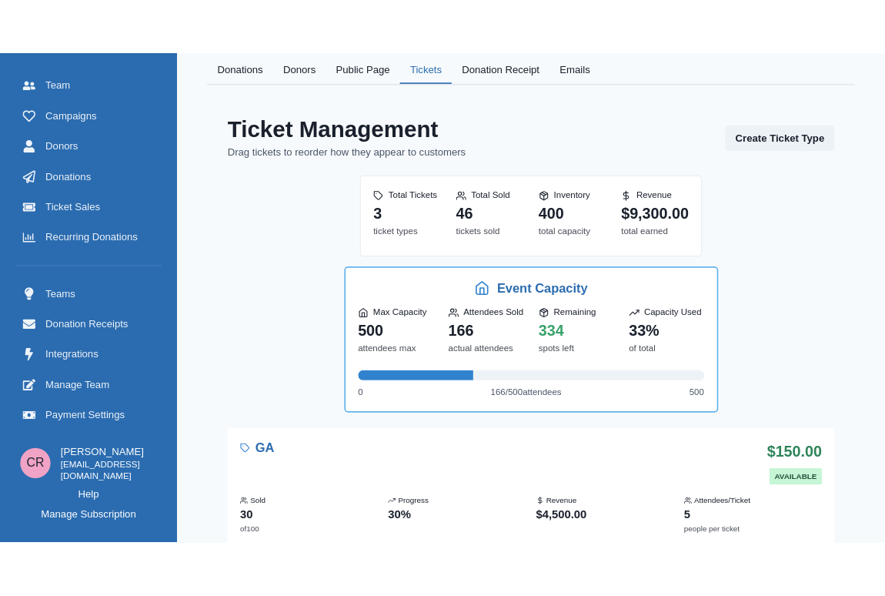
scroll to position [433, 0]
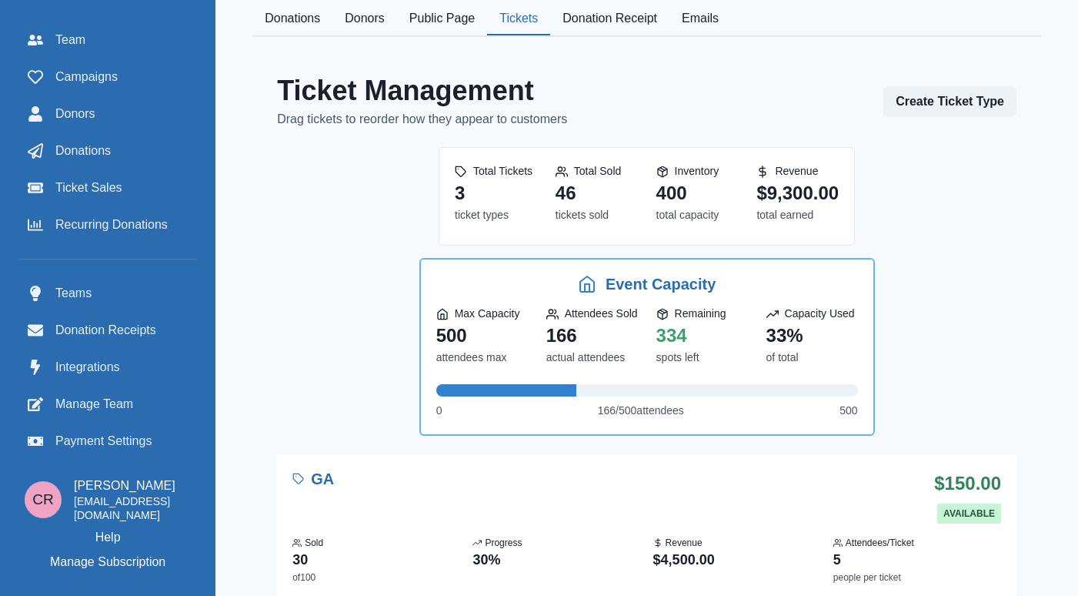
click at [828, 384] on div "Event Capacity Max Capacity 500 attendees max Attendees Sold 166 actual attende…" at bounding box center [647, 347] width 422 height 144
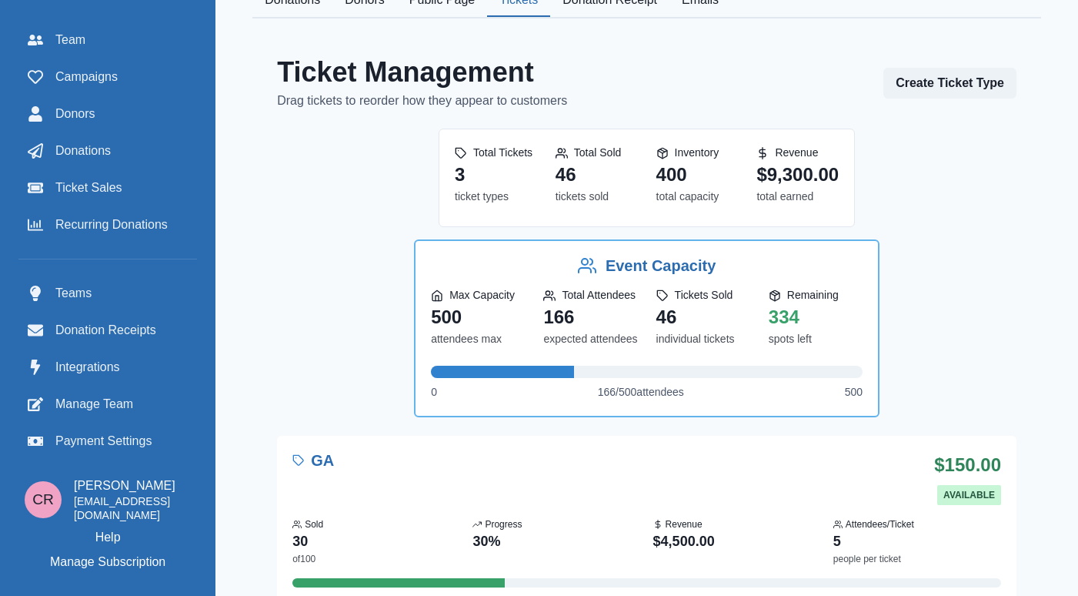
scroll to position [435, 0]
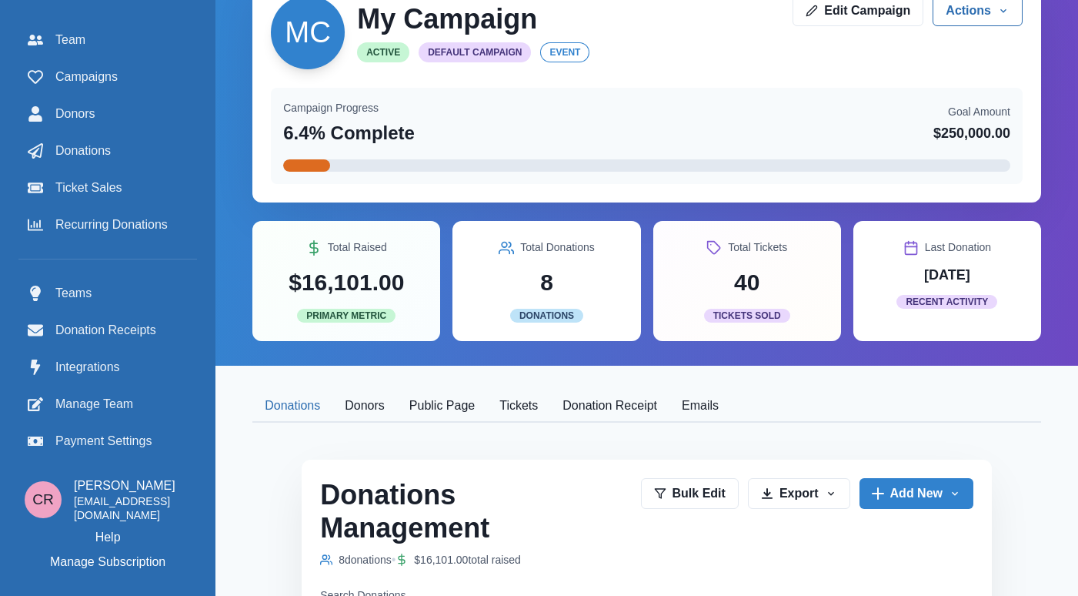
scroll to position [5, 0]
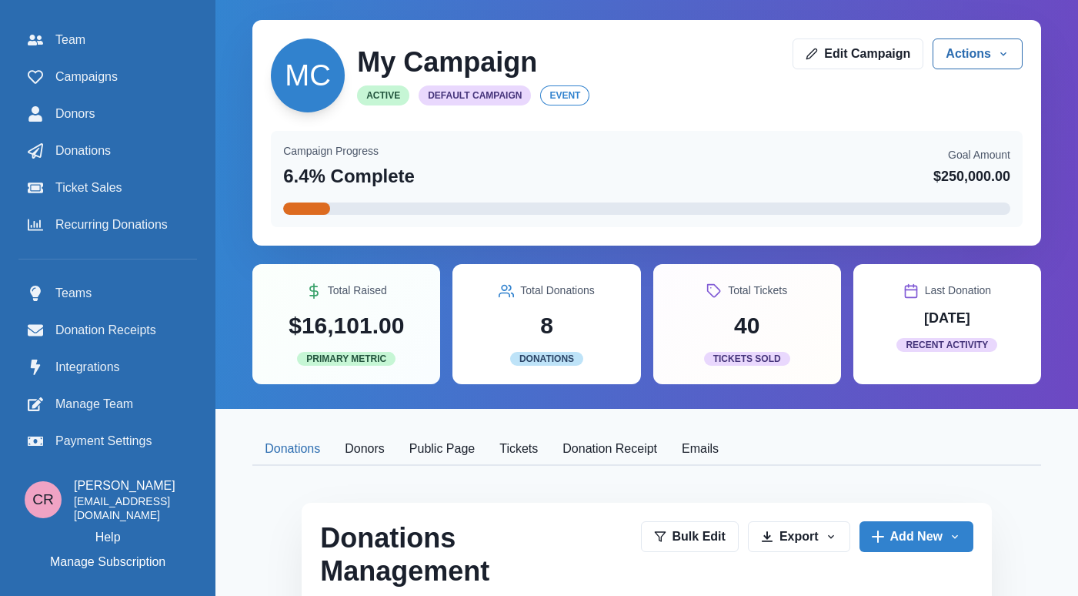
click at [512, 458] on button "Tickets" at bounding box center [518, 449] width 63 height 32
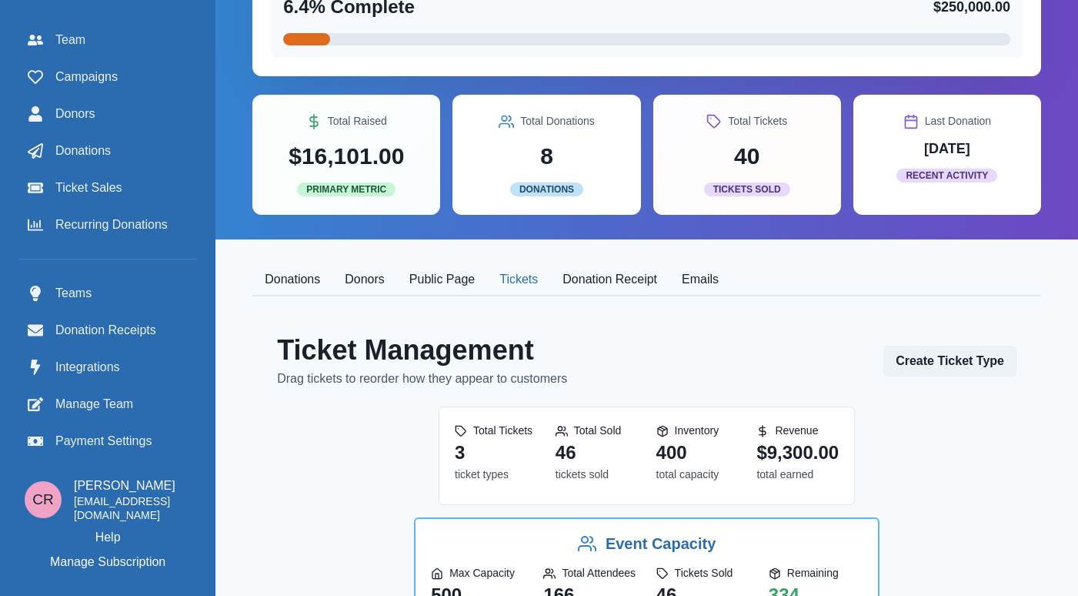
scroll to position [0, 0]
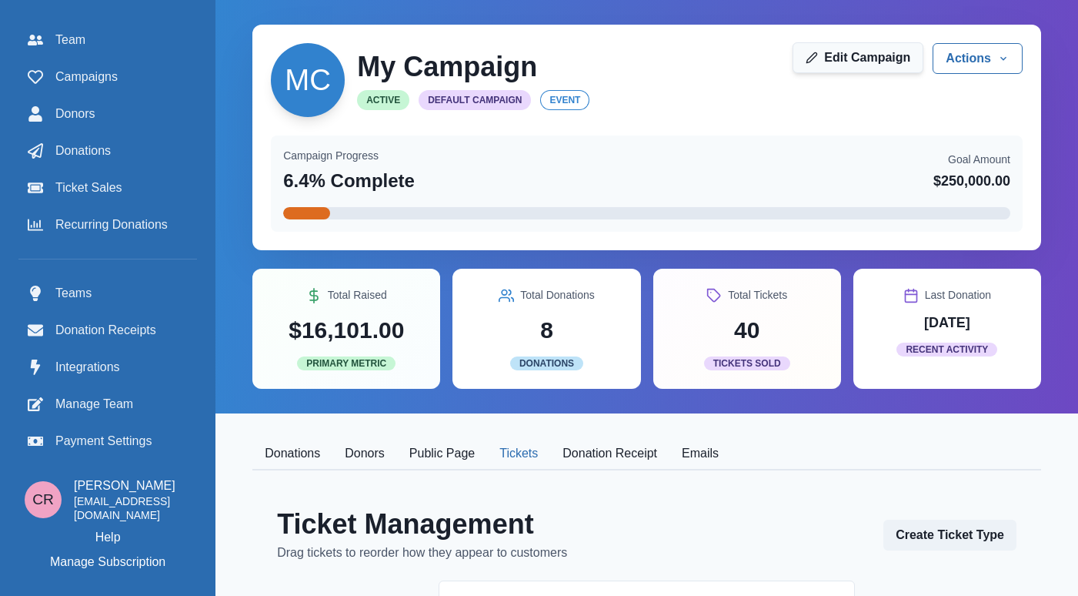
click at [890, 56] on link "Edit Campaign" at bounding box center [858, 57] width 131 height 31
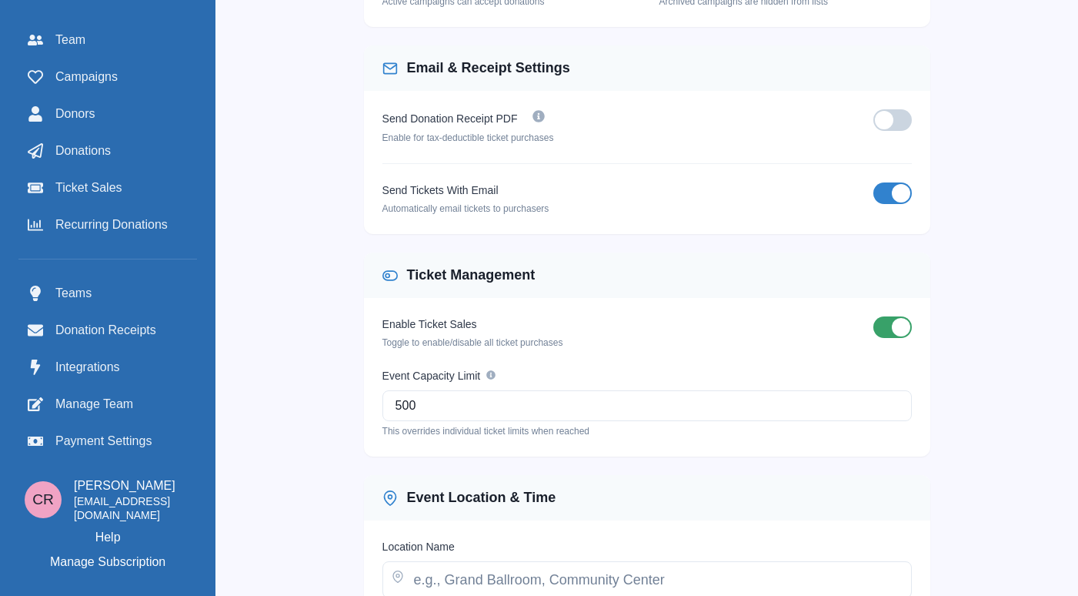
scroll to position [885, 0]
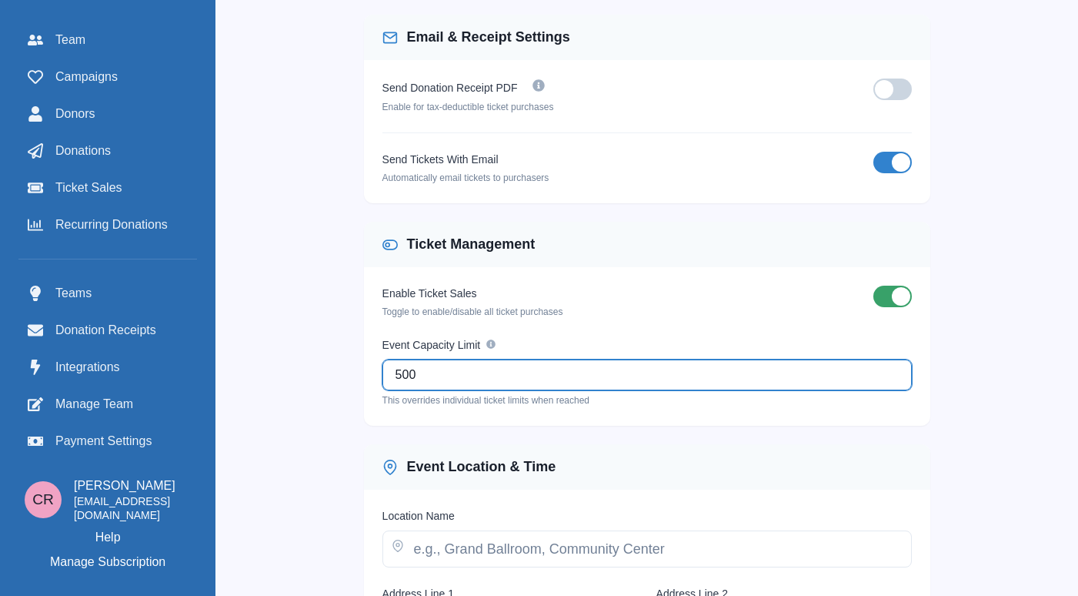
click at [651, 379] on input "500" at bounding box center [648, 374] width 530 height 31
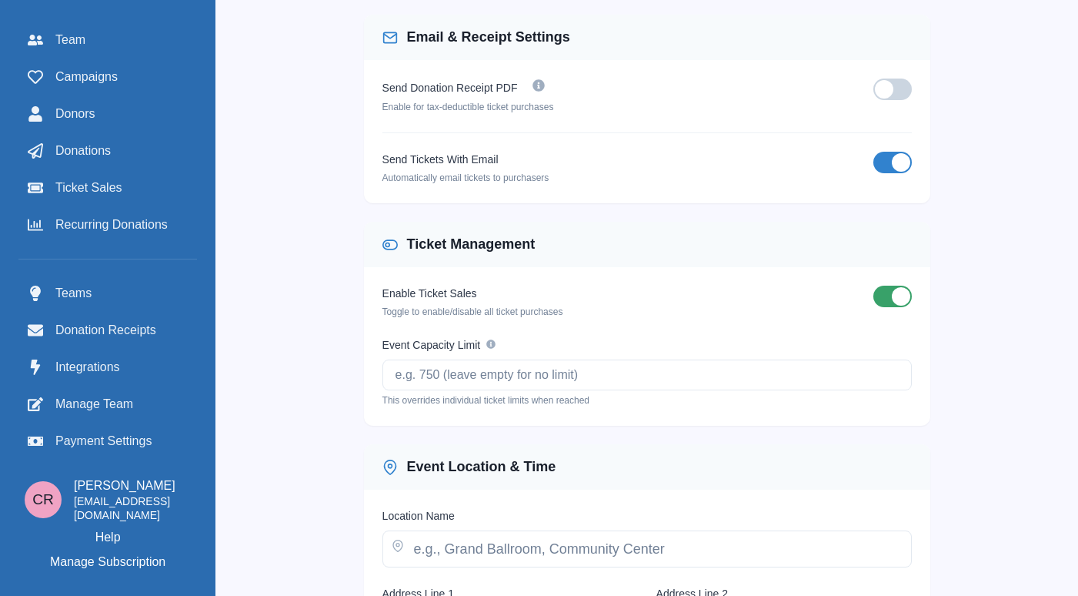
click at [1006, 349] on div "Edit Campaign Campaigns My Campaign Edit Edit Campaign Update My Campaign 's se…" at bounding box center [646, 13] width 863 height 1796
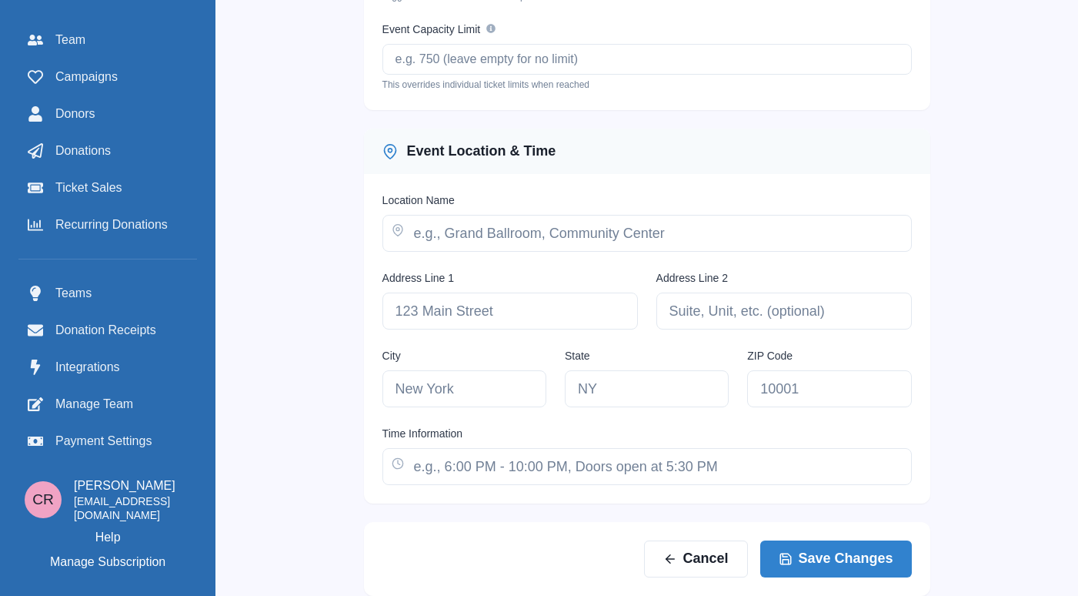
scroll to position [1218, 0]
click at [851, 554] on button "Save Changes" at bounding box center [836, 558] width 152 height 37
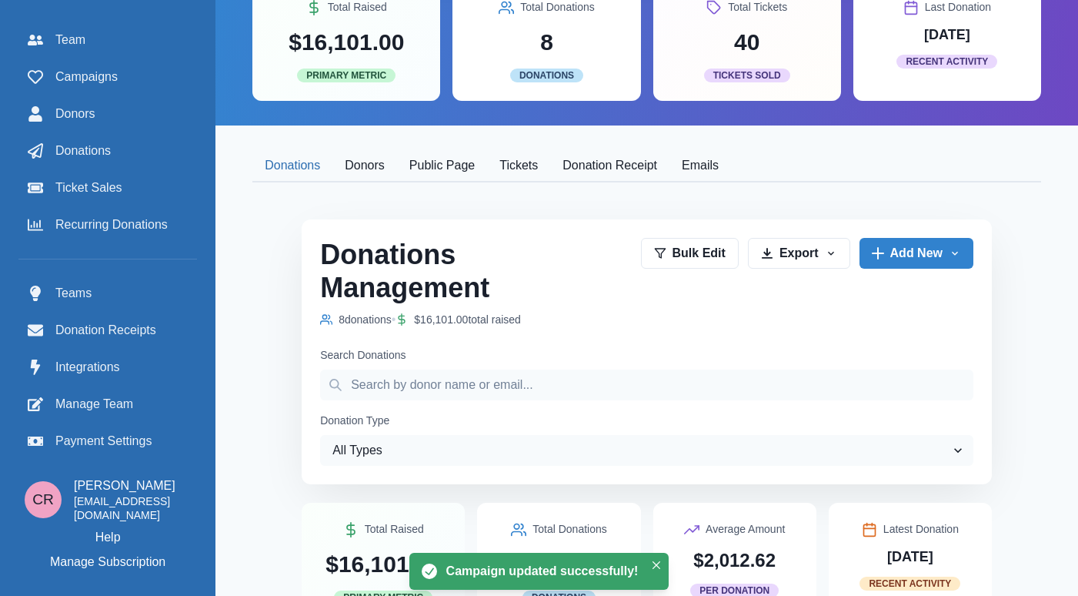
scroll to position [250, 0]
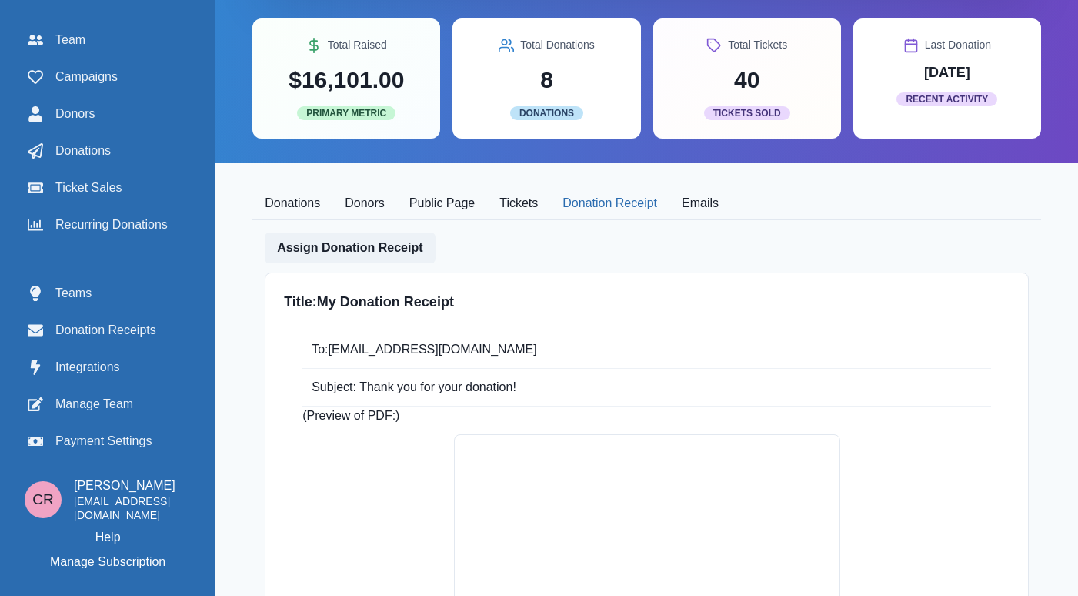
click at [573, 207] on button "Donation Receipt" at bounding box center [609, 204] width 119 height 32
click at [524, 215] on button "Tickets" at bounding box center [518, 204] width 63 height 32
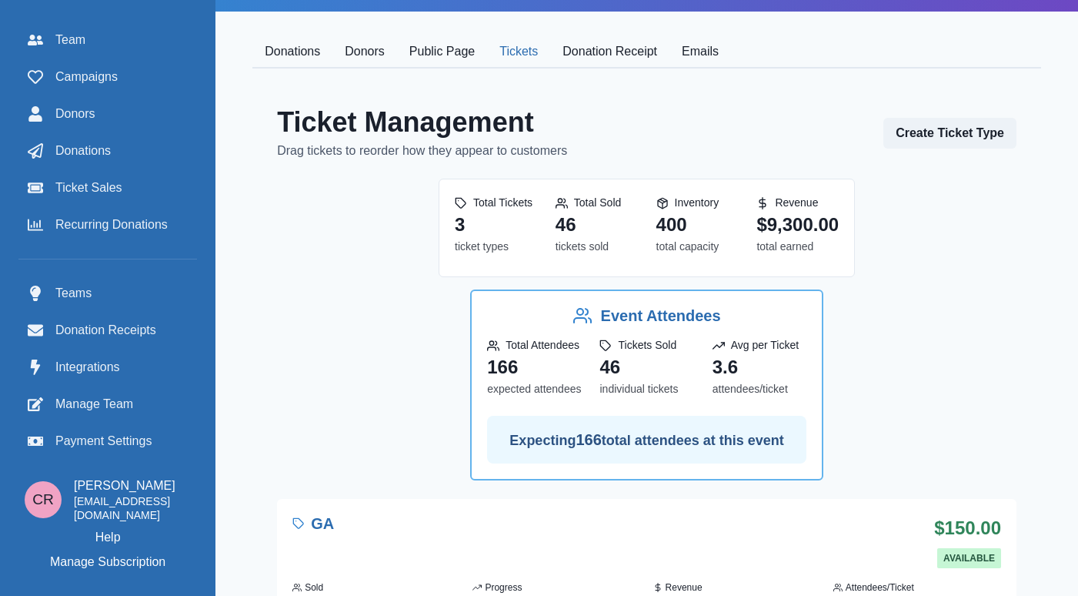
scroll to position [403, 0]
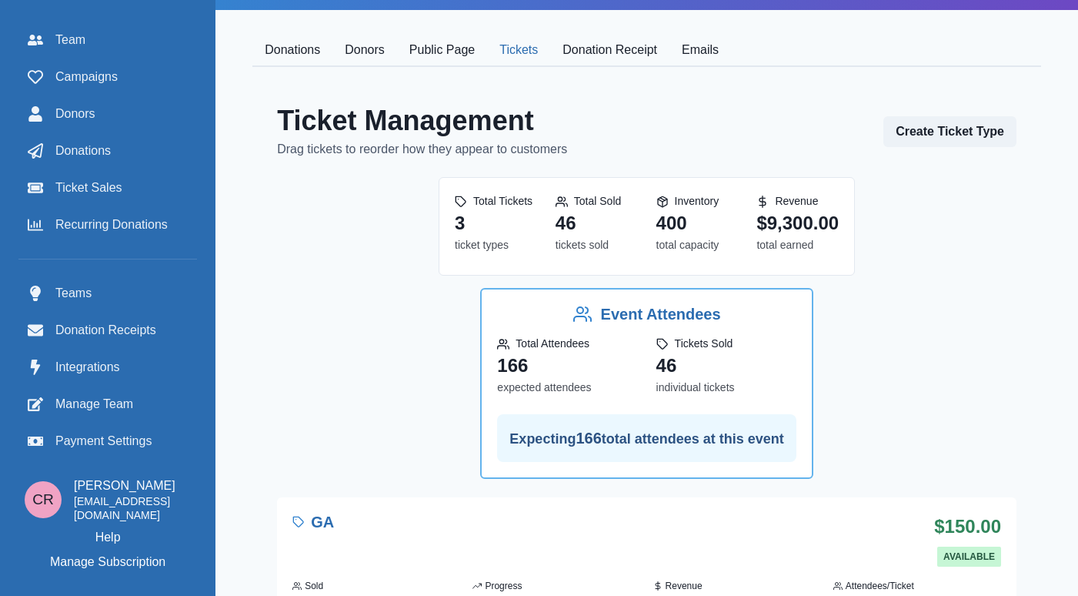
click at [616, 316] on h2 "Event Attendees" at bounding box center [661, 314] width 120 height 18
drag, startPoint x: 616, startPoint y: 316, endPoint x: 688, endPoint y: 315, distance: 71.6
click at [688, 315] on h2 "Event Attendees" at bounding box center [661, 314] width 120 height 18
copy h2 "Event Attendees"
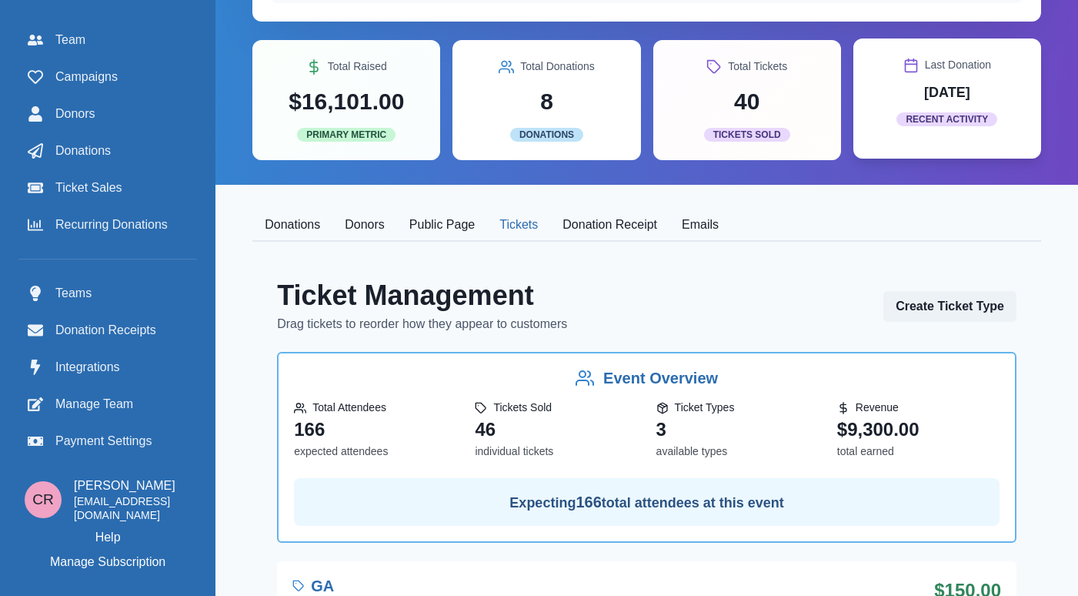
scroll to position [0, 0]
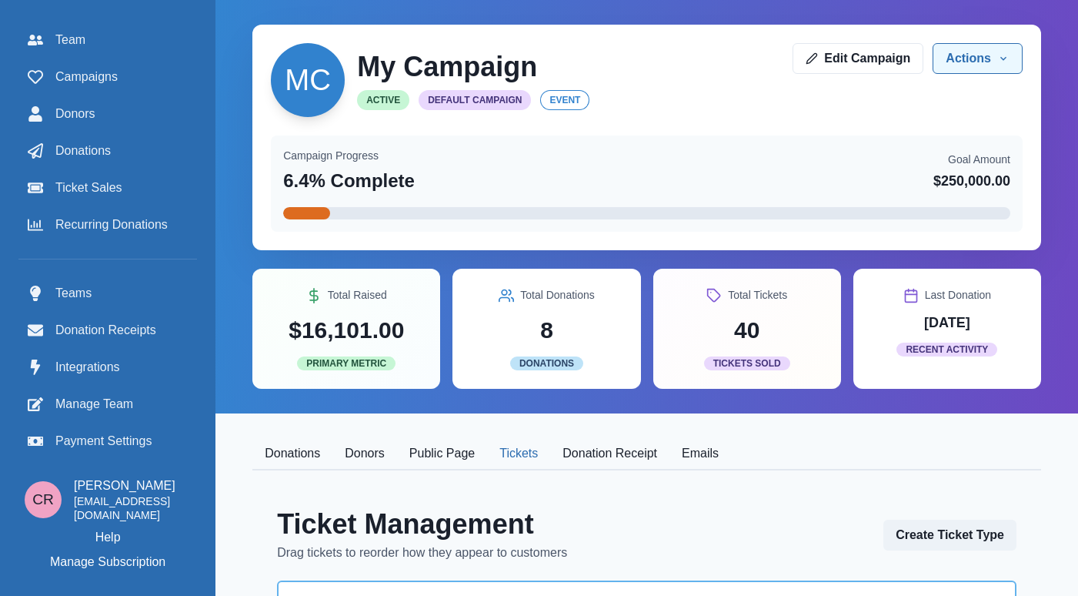
click at [968, 68] on button "Actions" at bounding box center [978, 58] width 90 height 31
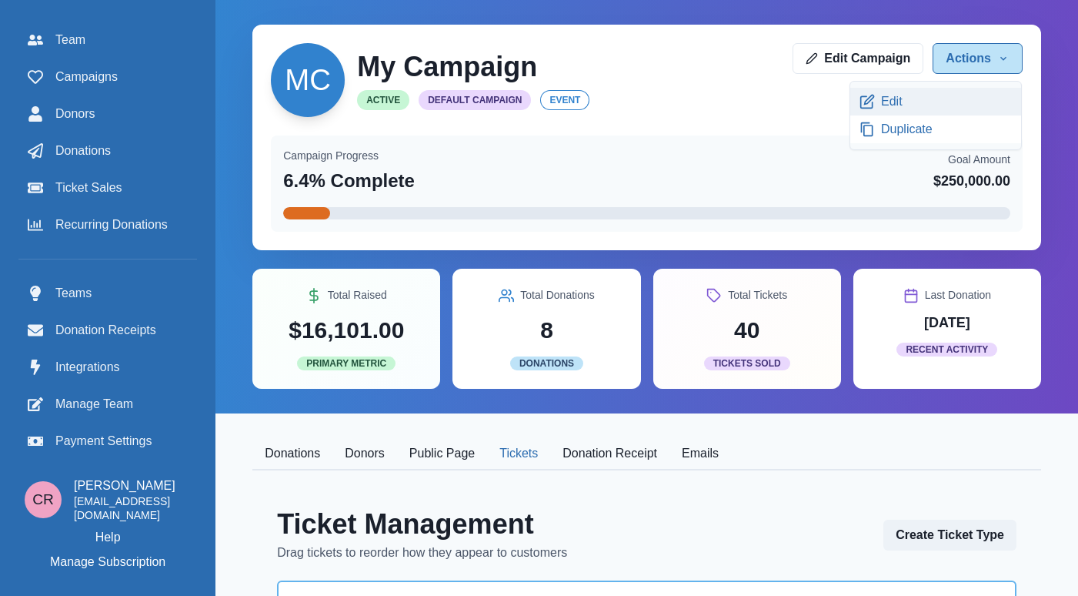
click at [940, 95] on link "Edit" at bounding box center [935, 102] width 171 height 28
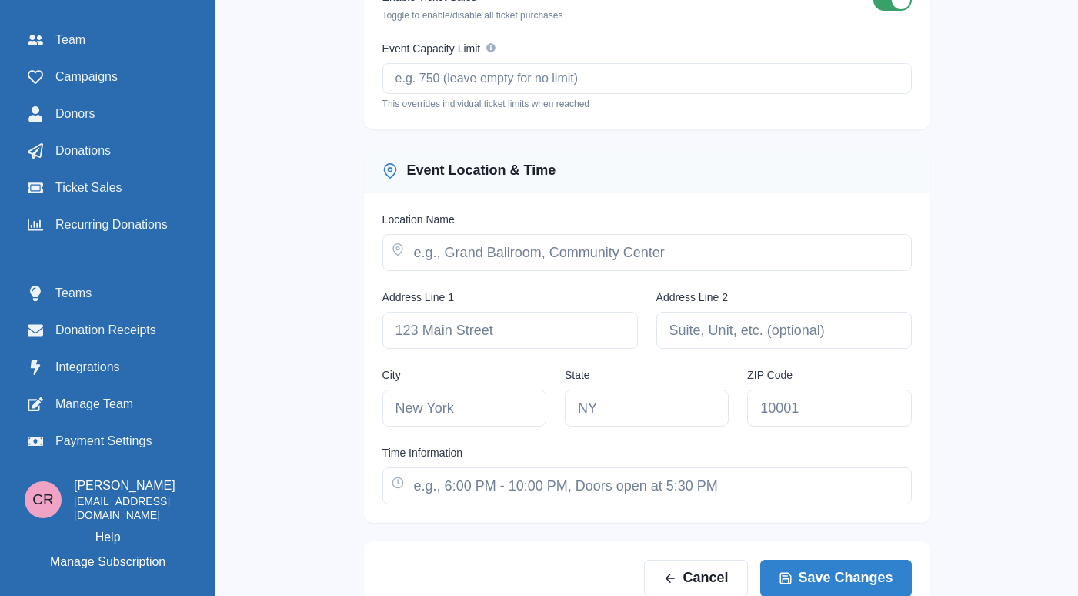
scroll to position [1218, 0]
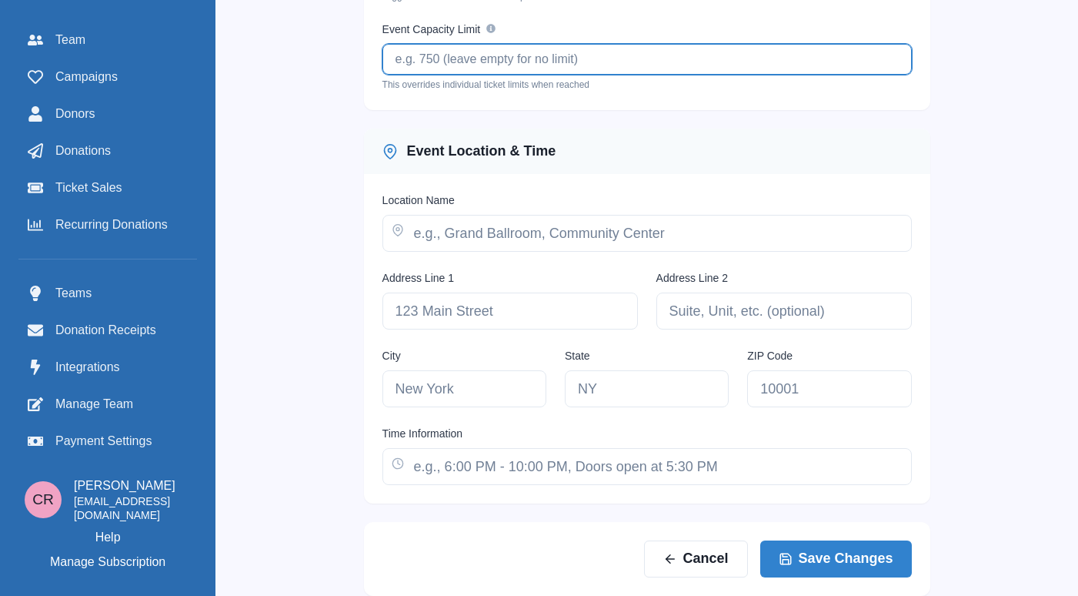
click at [699, 47] on input "Event Capacity Limit" at bounding box center [648, 59] width 530 height 31
type input "150"
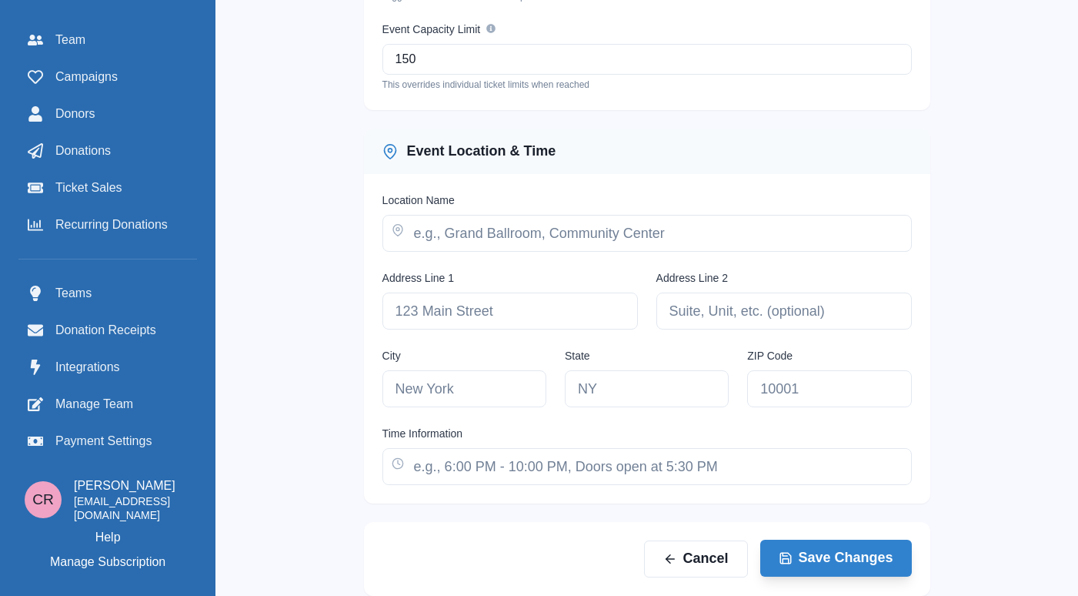
click at [860, 550] on button "Save Changes" at bounding box center [836, 558] width 152 height 37
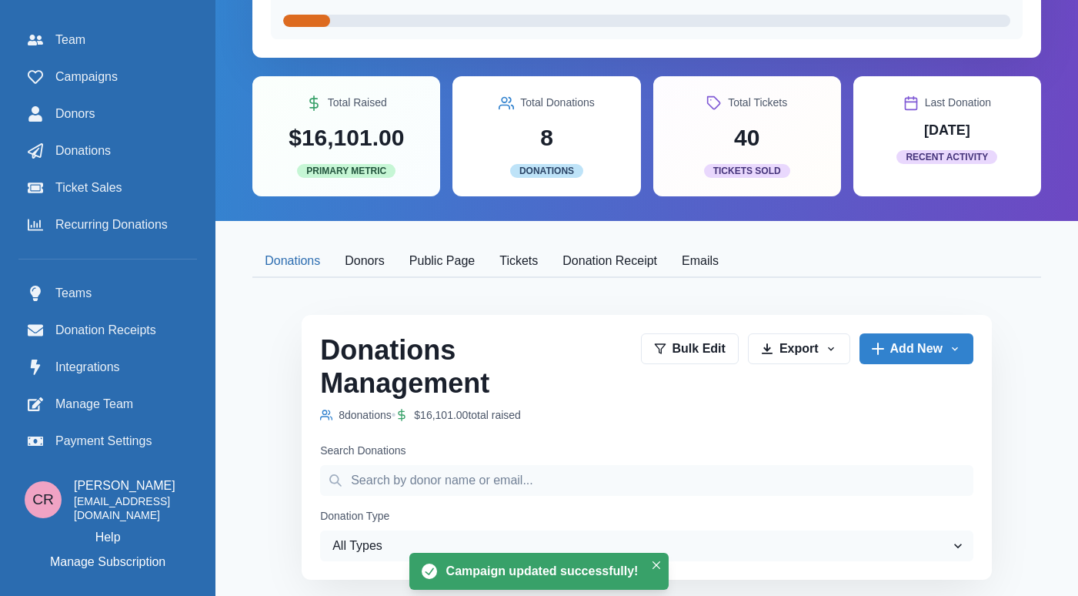
scroll to position [146, 0]
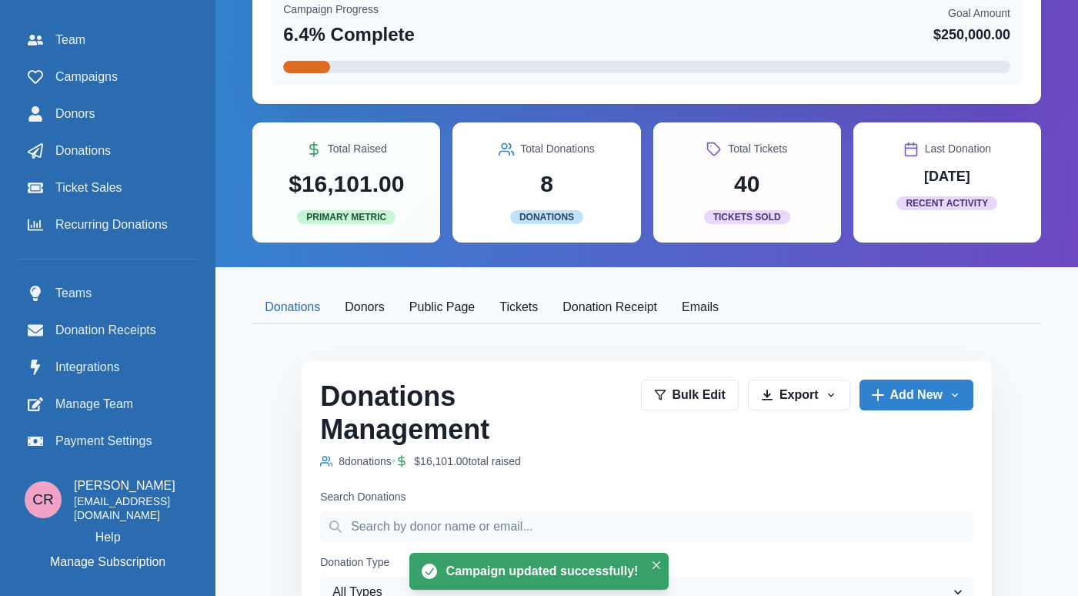
click at [520, 323] on button "Tickets" at bounding box center [518, 308] width 63 height 32
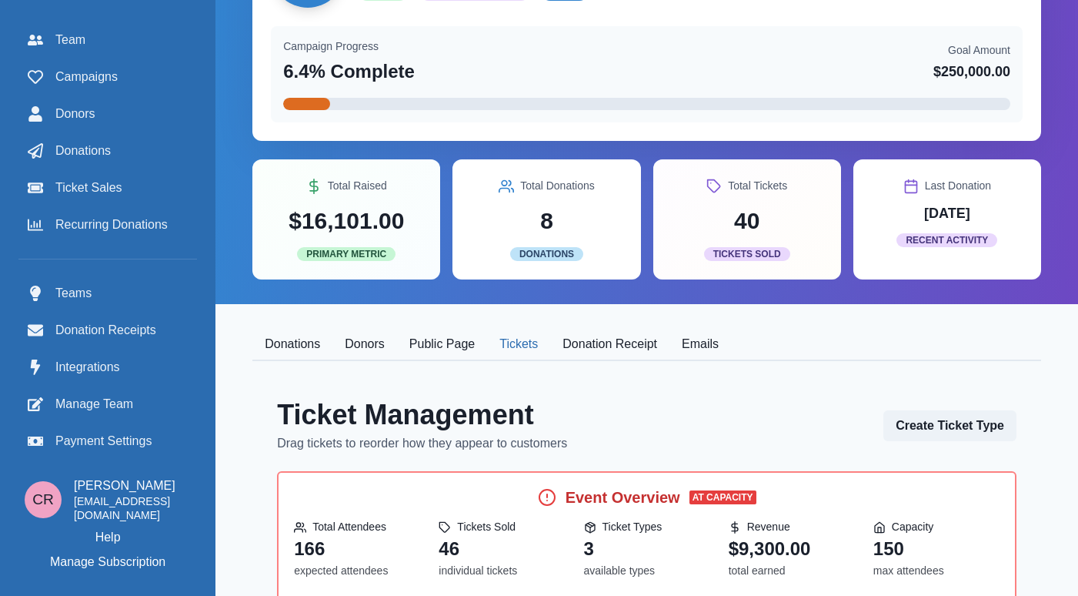
scroll to position [0, 0]
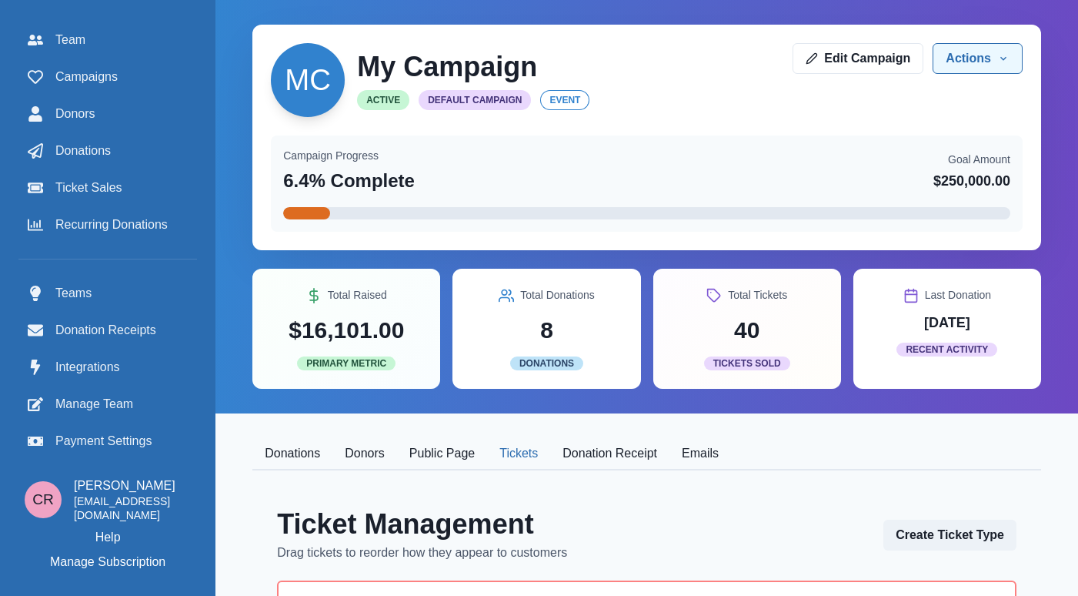
click at [961, 68] on button "Actions" at bounding box center [978, 58] width 90 height 31
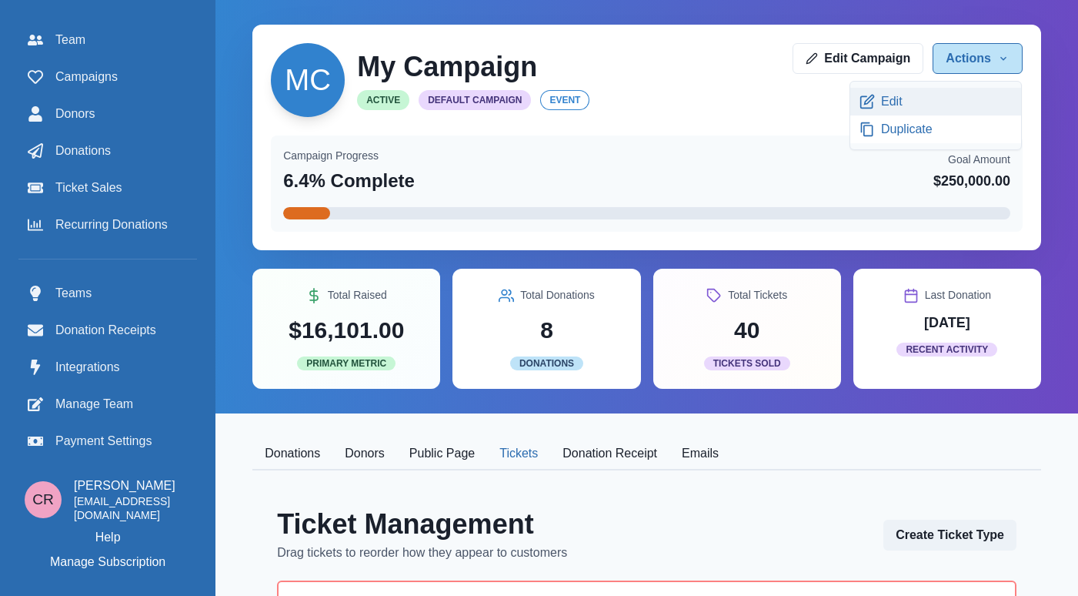
click at [930, 114] on link "Edit" at bounding box center [935, 102] width 171 height 28
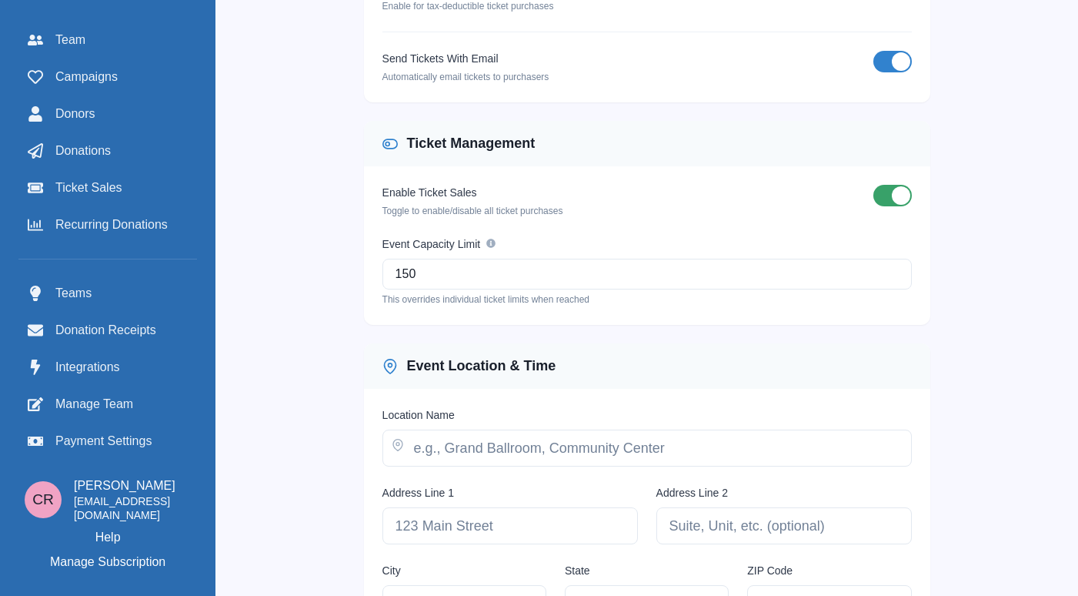
click at [710, 252] on div "Event Capacity Limit" at bounding box center [643, 244] width 520 height 16
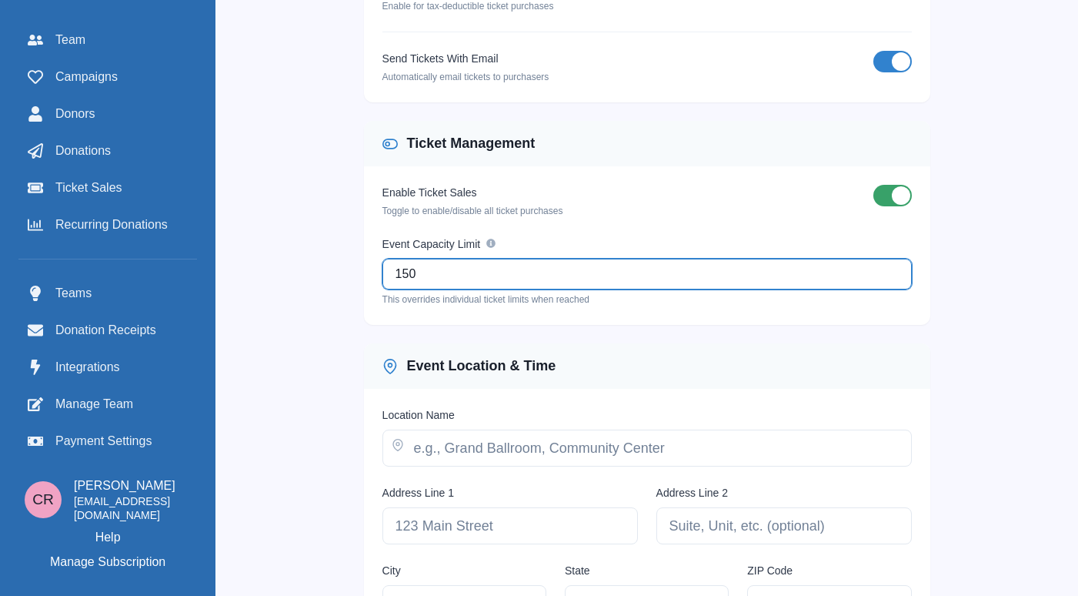
click at [710, 259] on input "150" at bounding box center [648, 274] width 530 height 31
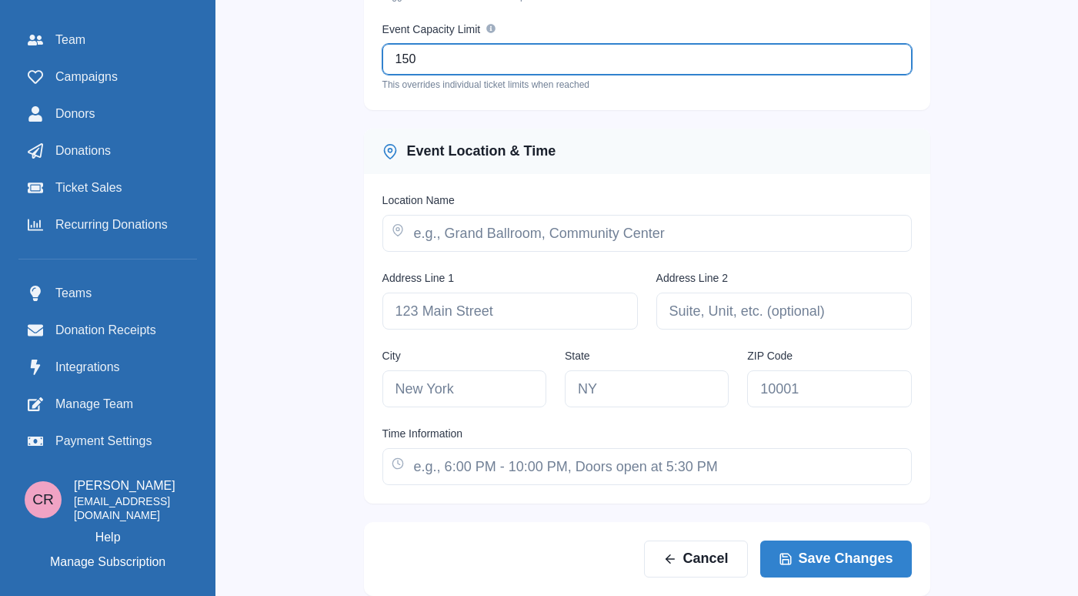
click at [576, 52] on input "150" at bounding box center [648, 59] width 530 height 31
type input "170"
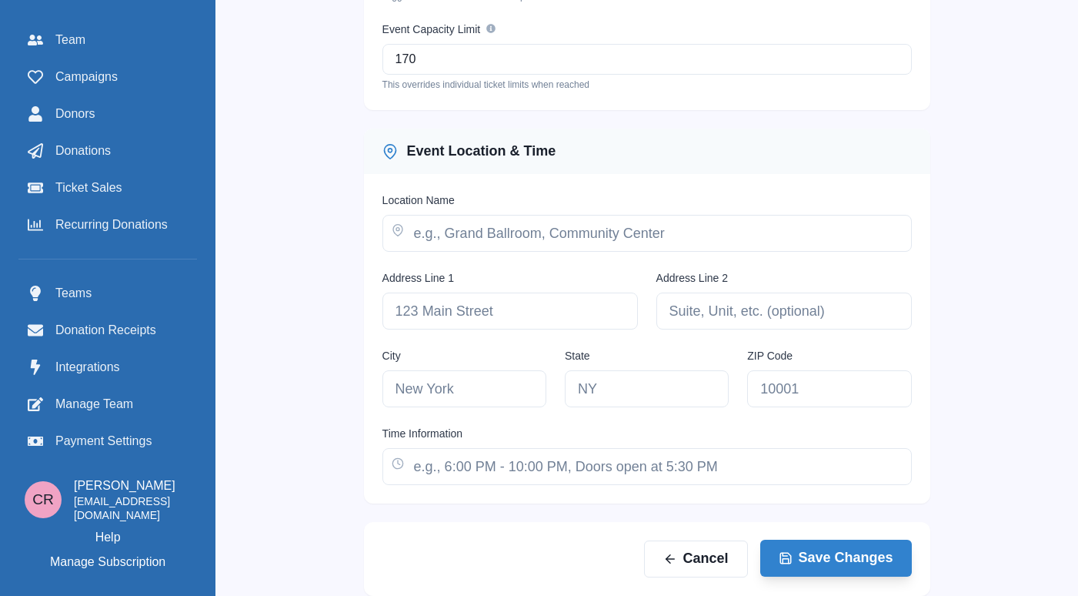
click at [843, 542] on button "Save Changes" at bounding box center [836, 558] width 152 height 37
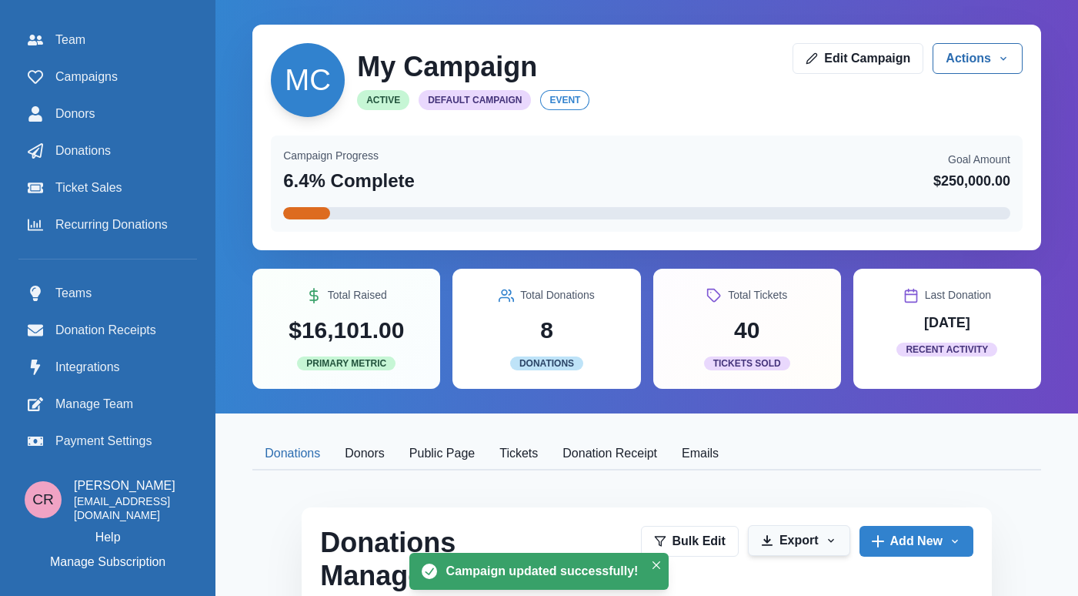
click at [837, 540] on icon "button" at bounding box center [831, 540] width 12 height 12
click at [516, 456] on button "Tickets" at bounding box center [518, 454] width 63 height 32
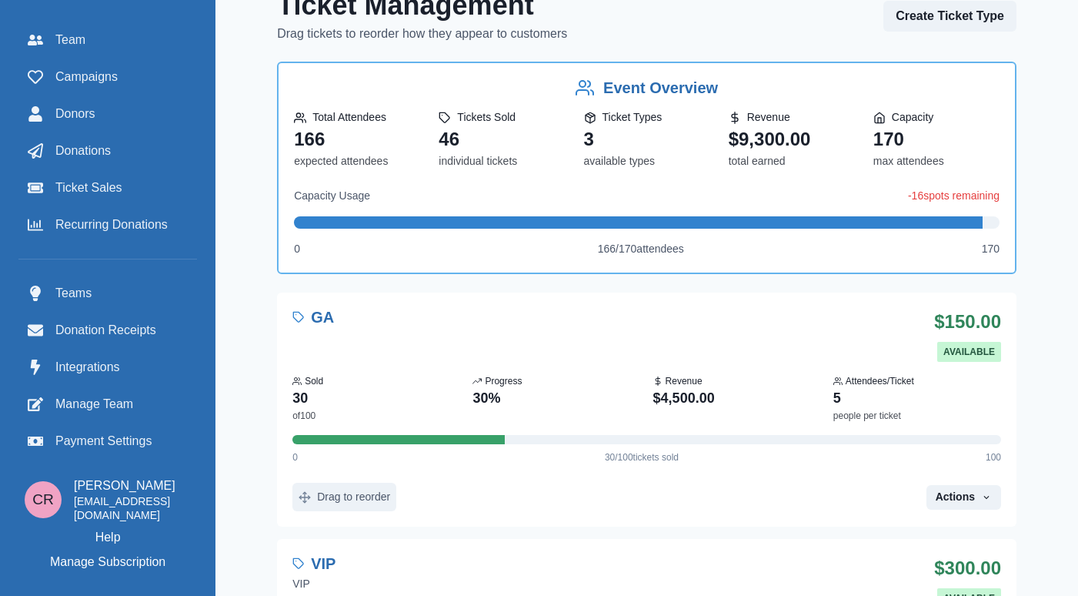
scroll to position [516, 0]
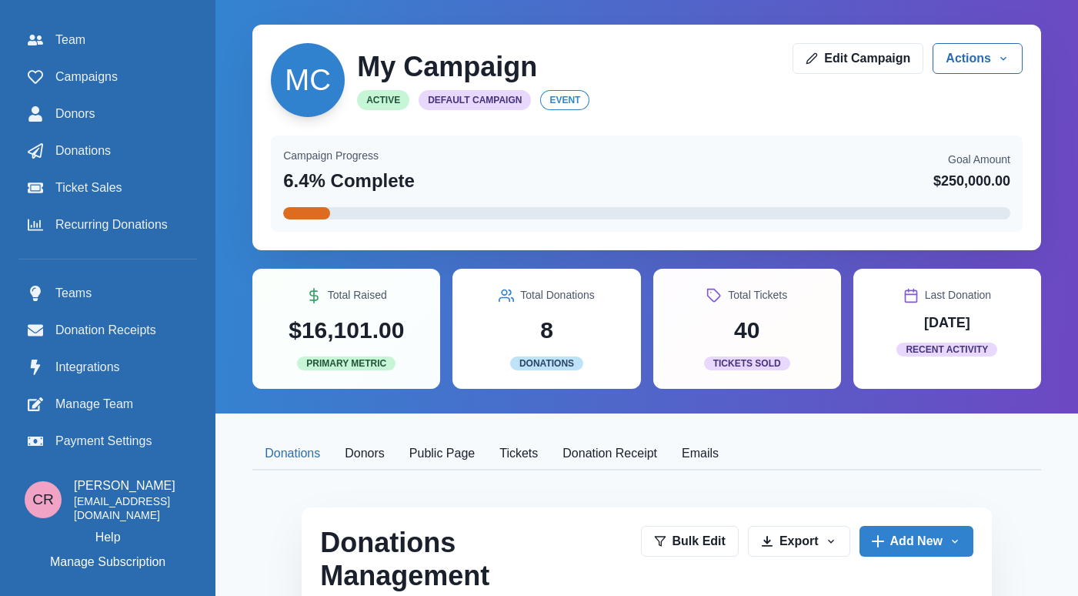
click at [510, 449] on button "Tickets" at bounding box center [518, 454] width 63 height 32
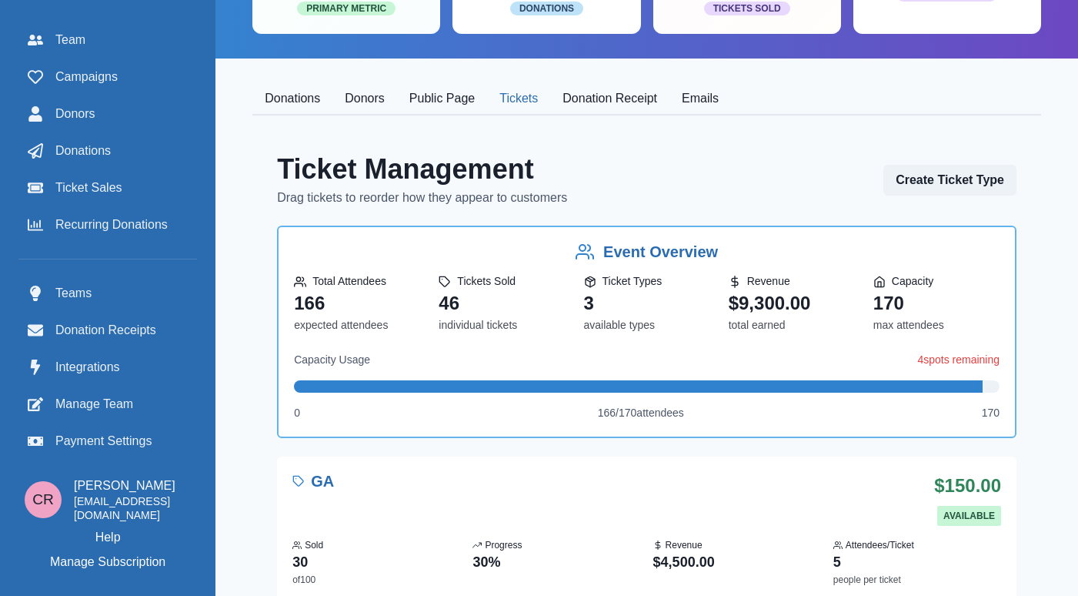
scroll to position [365, 0]
